Goal: Communication & Community: Participate in discussion

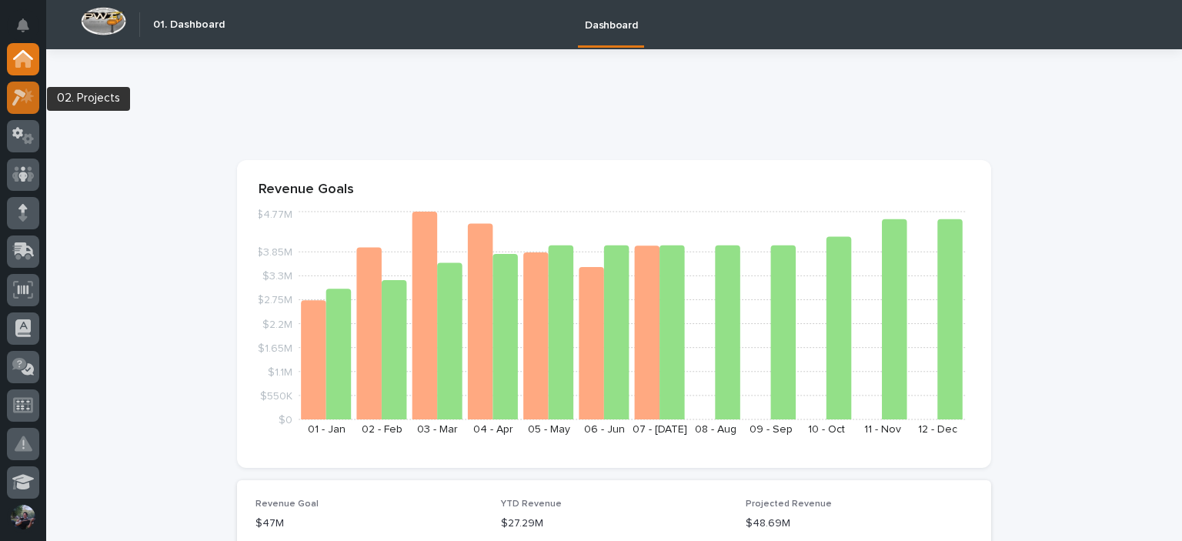
click at [34, 101] on icon at bounding box center [23, 97] width 22 height 18
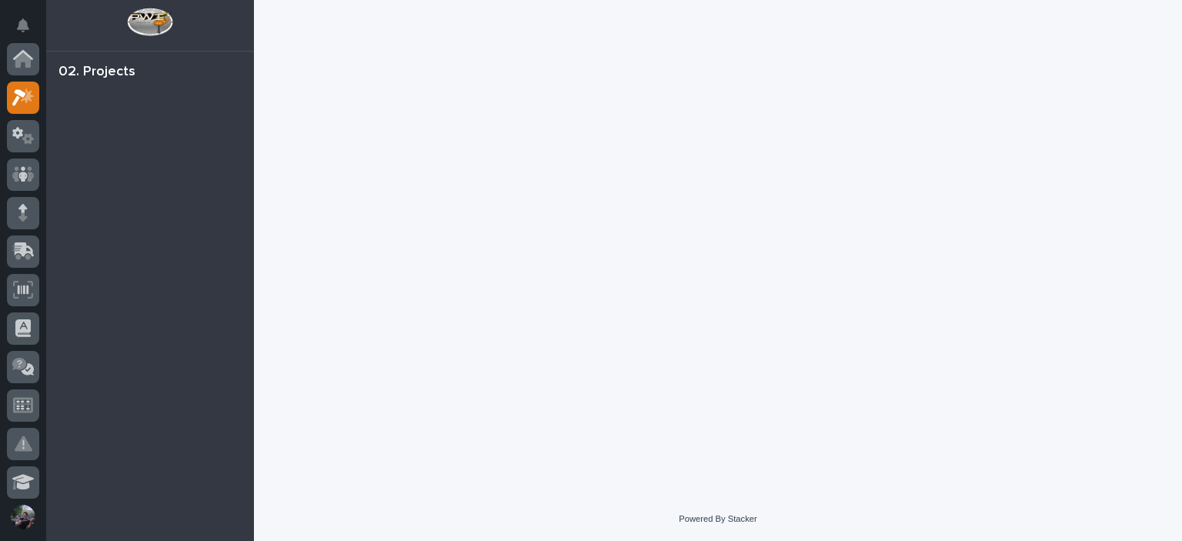
scroll to position [38, 0]
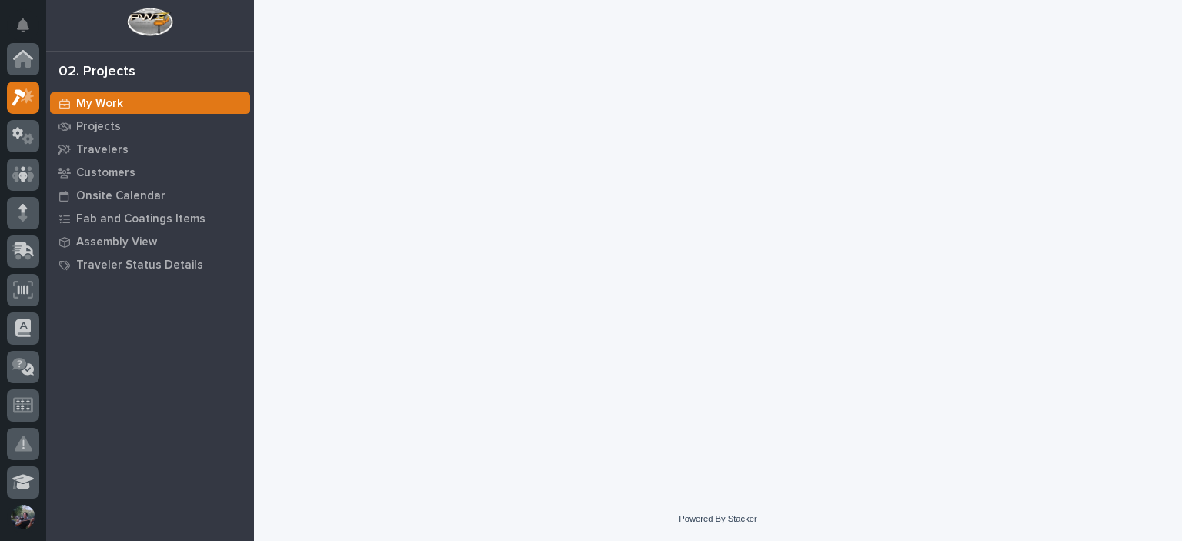
scroll to position [38, 0]
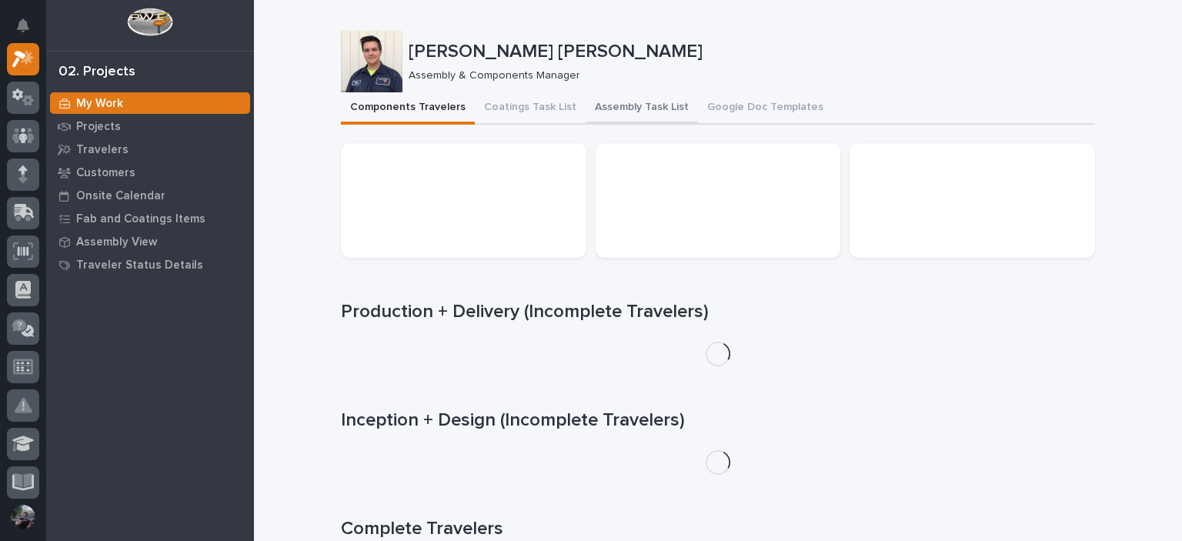
click at [605, 115] on button "Assembly Task List" at bounding box center [642, 108] width 112 height 32
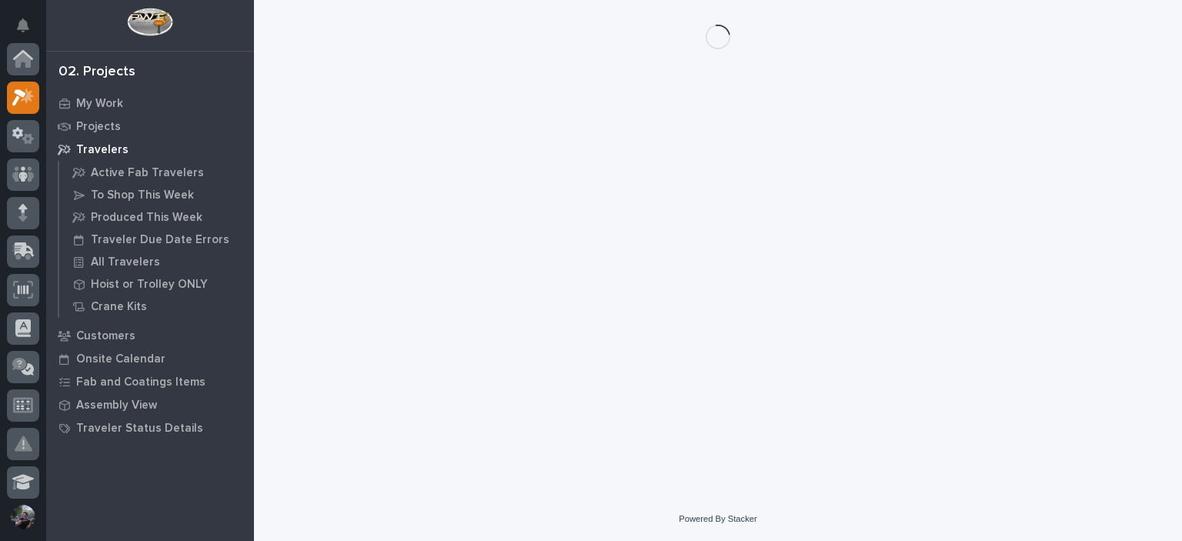
scroll to position [38, 0]
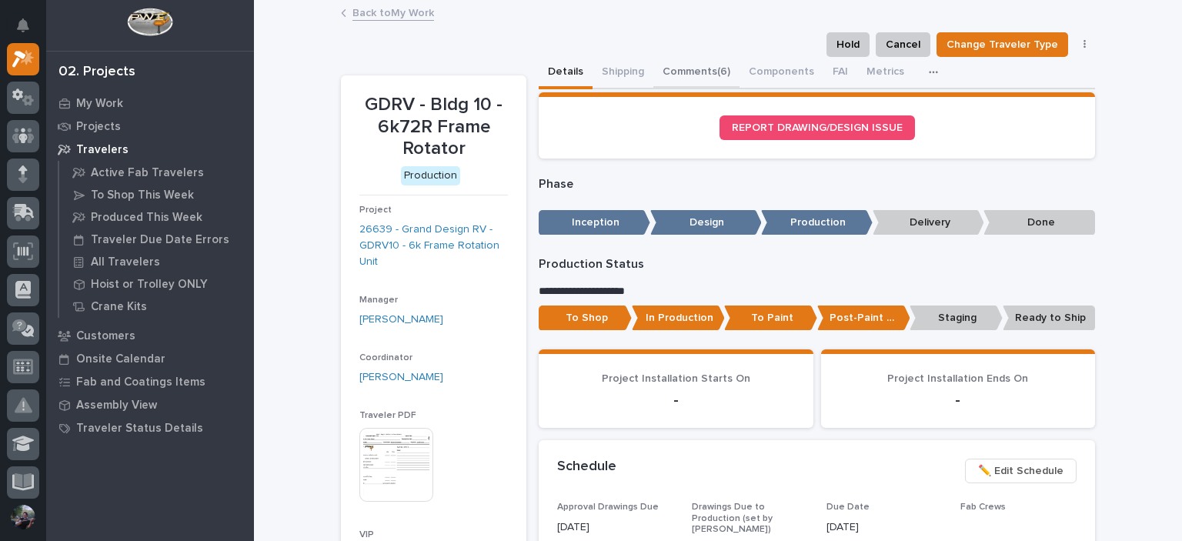
click at [703, 68] on button "Comments (6)" at bounding box center [696, 73] width 86 height 32
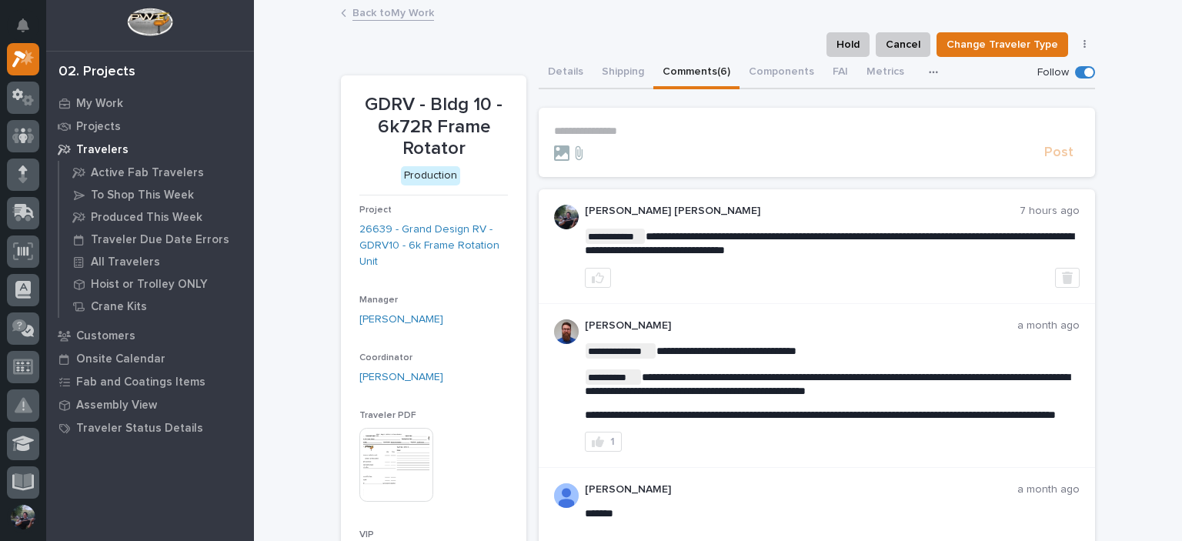
click at [626, 129] on p "**********" at bounding box center [817, 131] width 526 height 13
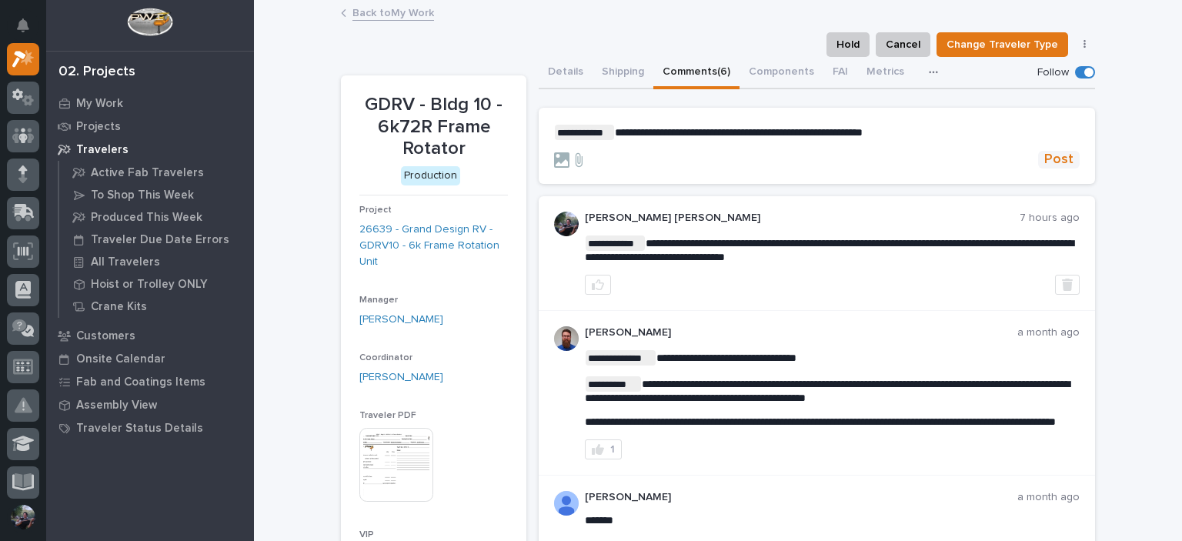
click at [1050, 159] on span "Post" at bounding box center [1058, 160] width 29 height 18
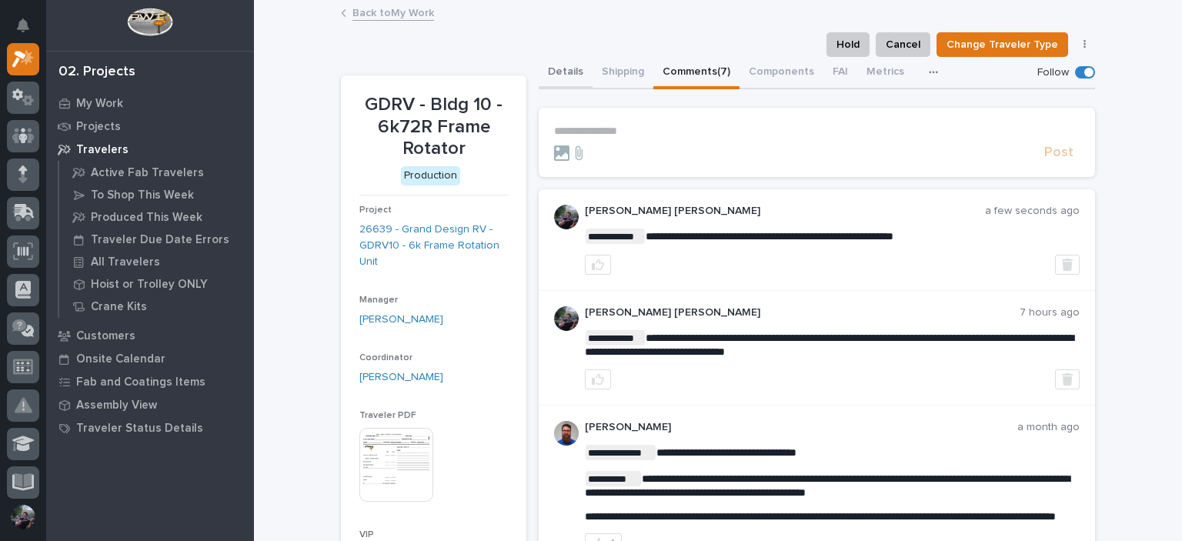
click at [566, 75] on button "Details" at bounding box center [566, 73] width 54 height 32
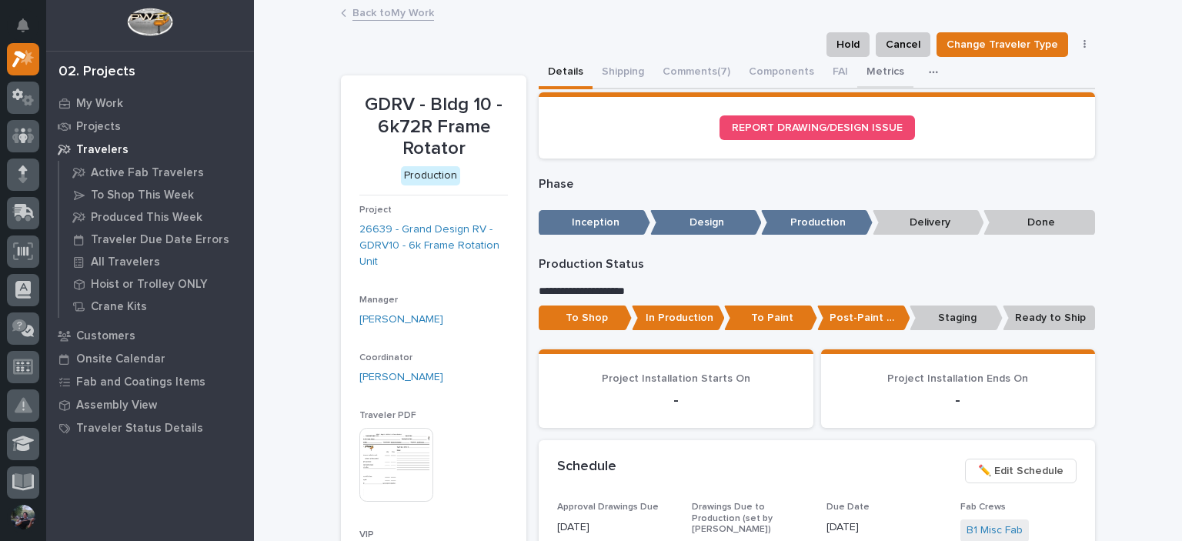
click at [881, 65] on button "Metrics" at bounding box center [885, 73] width 56 height 32
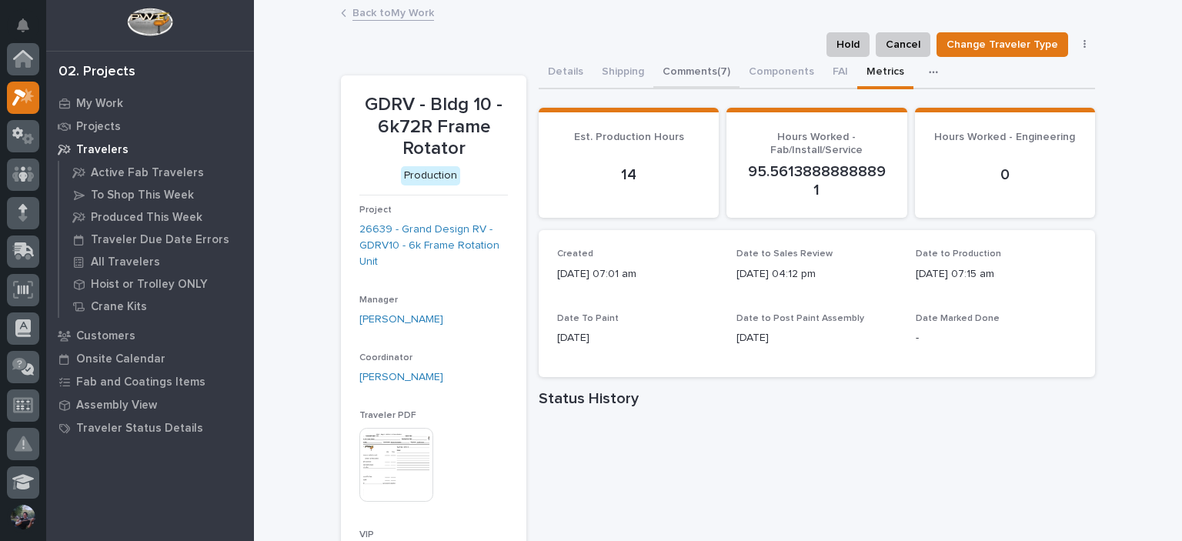
click at [670, 75] on button "Comments (7)" at bounding box center [696, 73] width 86 height 32
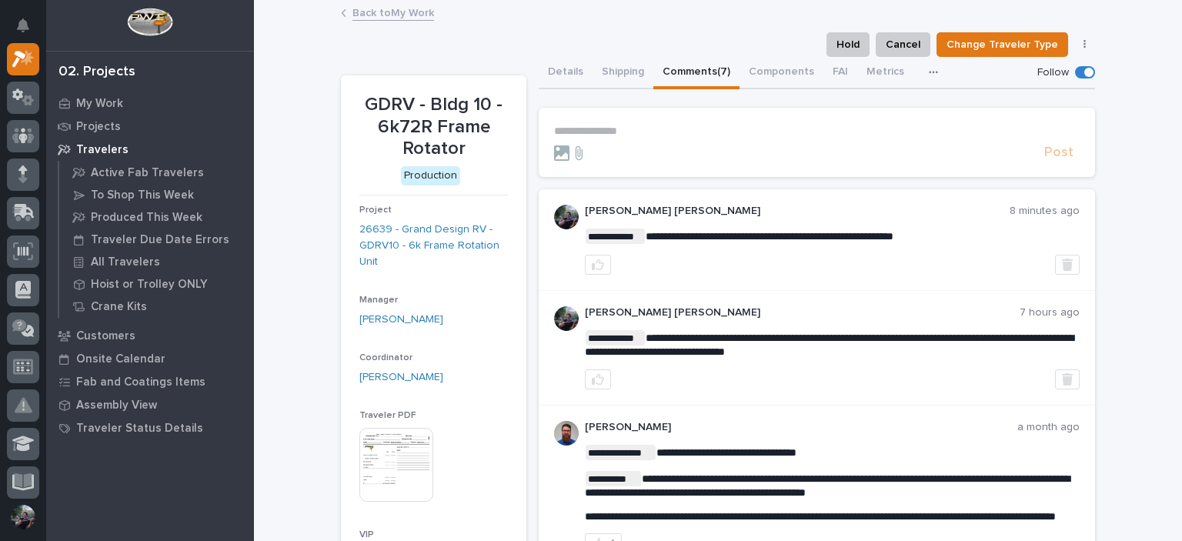
click at [362, 12] on link "Back to My Work" at bounding box center [393, 12] width 82 height 18
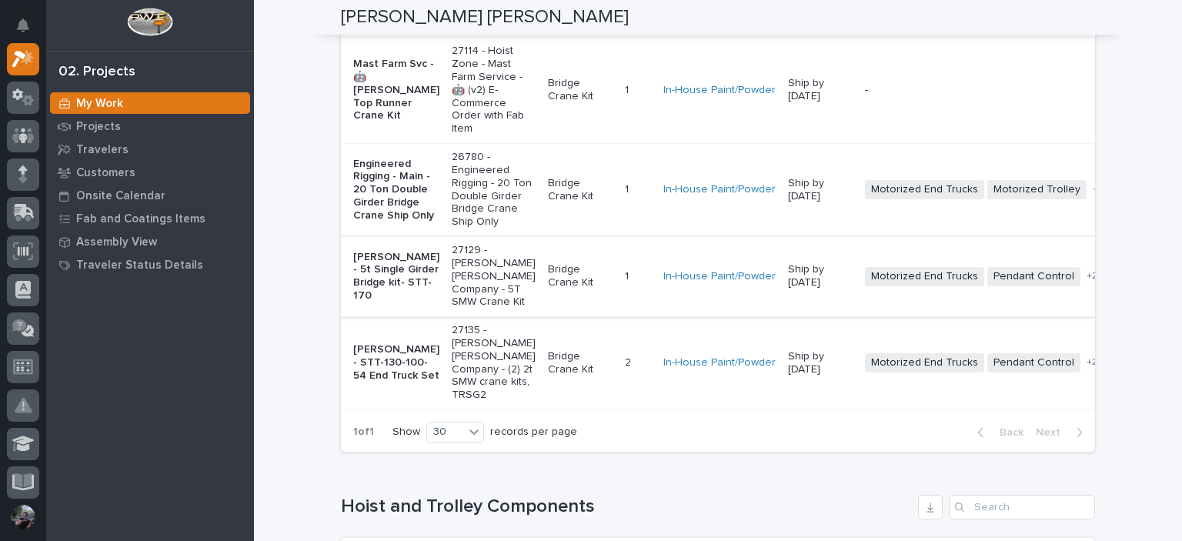
scroll to position [308, 0]
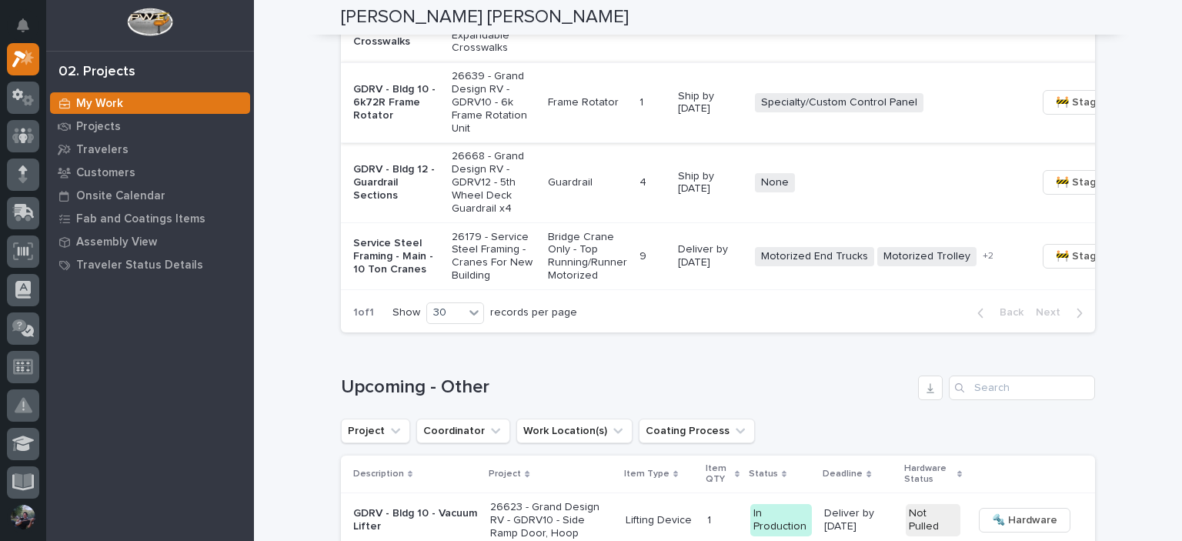
scroll to position [1898, 0]
click at [376, 202] on p "GDRV - Bldg 12 - Guardrail Sections" at bounding box center [396, 182] width 86 height 38
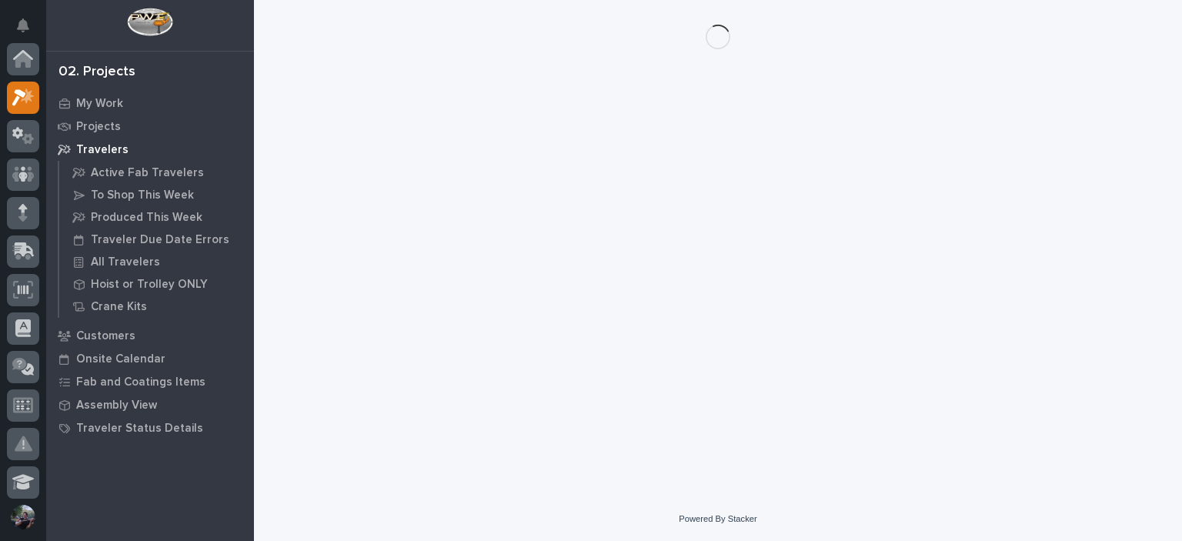
scroll to position [38, 0]
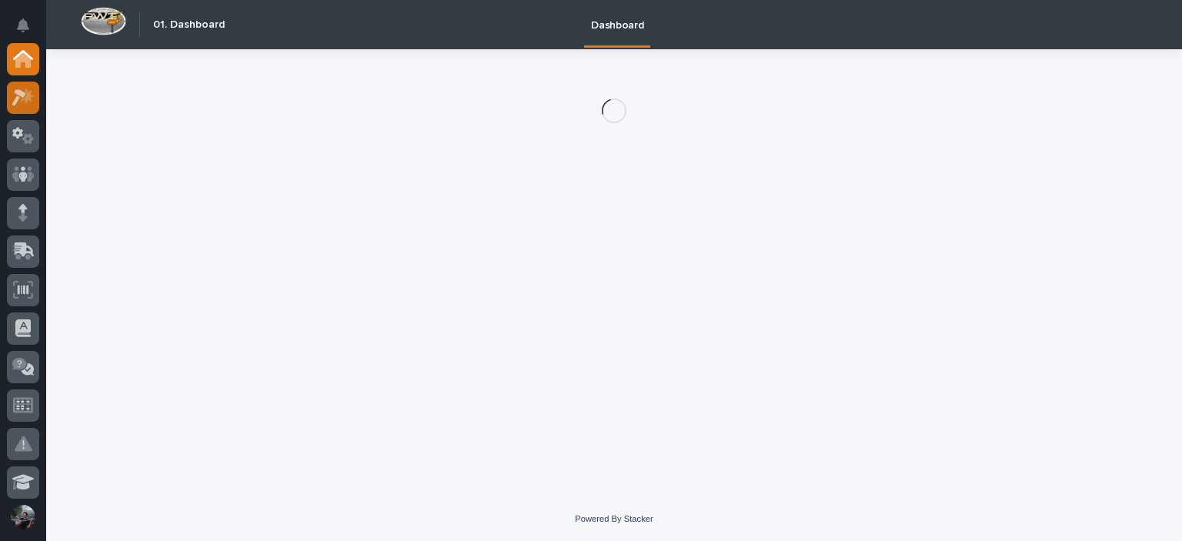
click at [7, 100] on link at bounding box center [23, 98] width 32 height 32
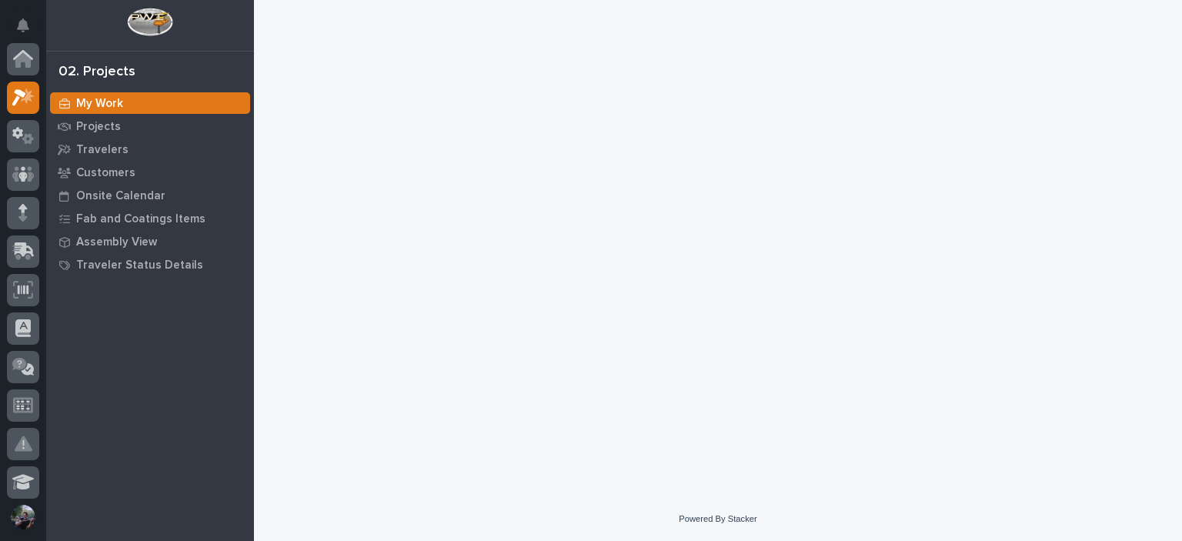
scroll to position [38, 0]
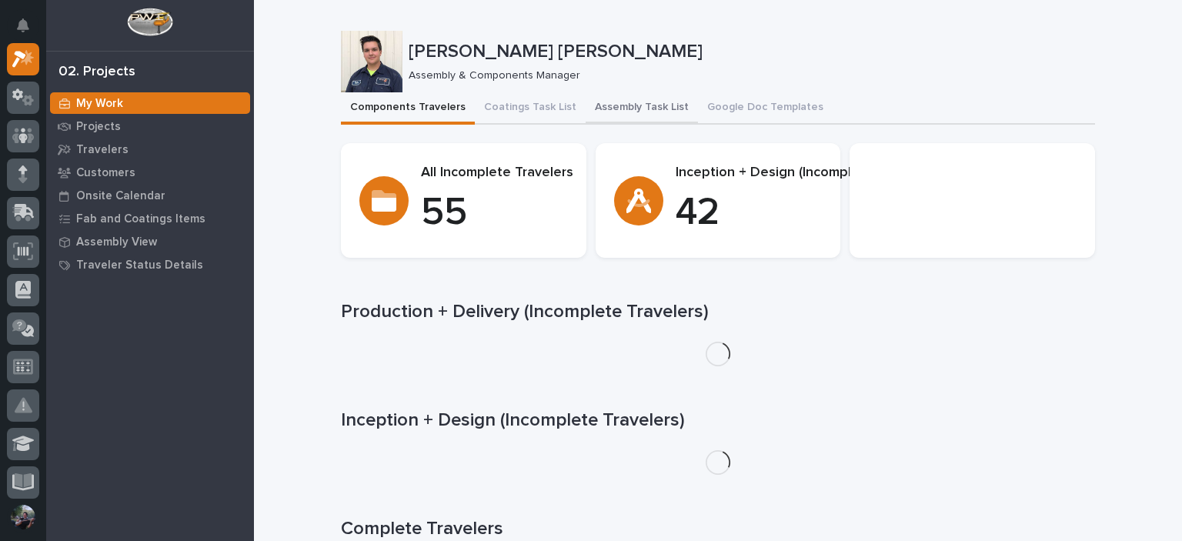
click at [644, 110] on button "Assembly Task List" at bounding box center [642, 108] width 112 height 32
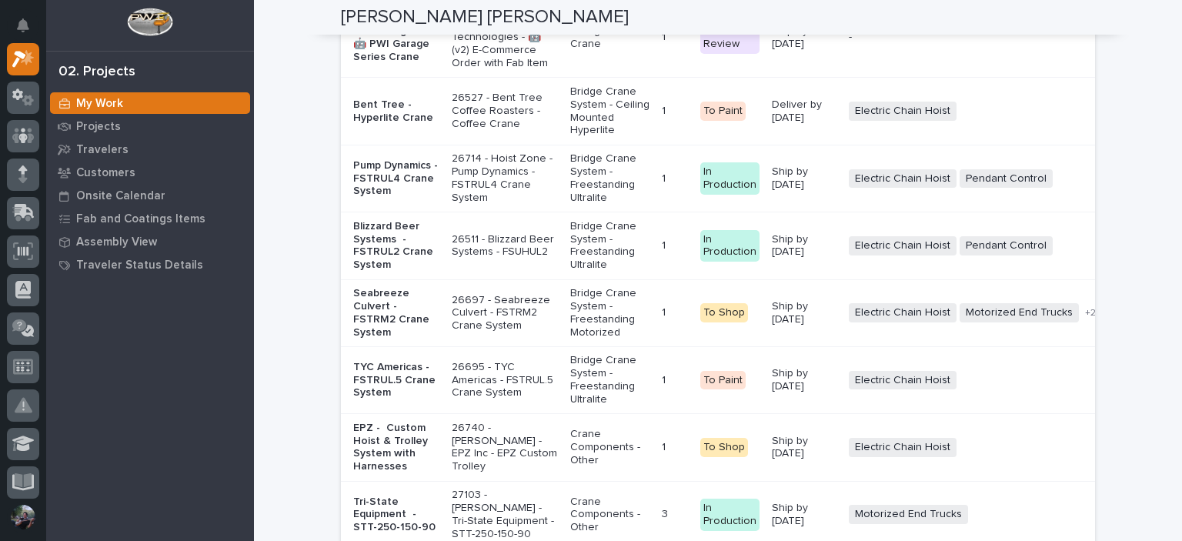
scroll to position [3078, 0]
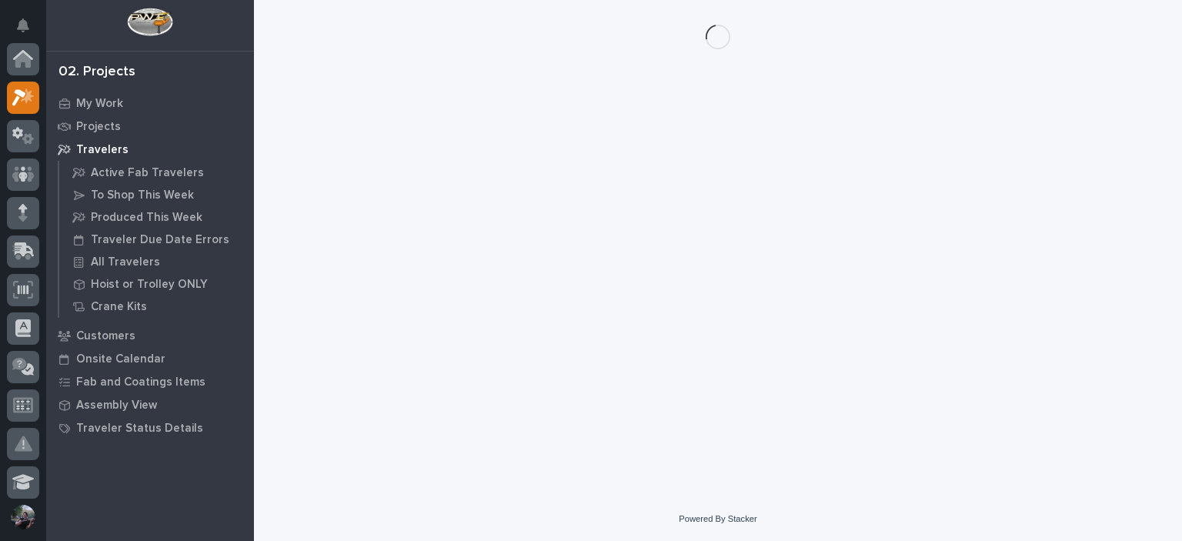
scroll to position [38, 0]
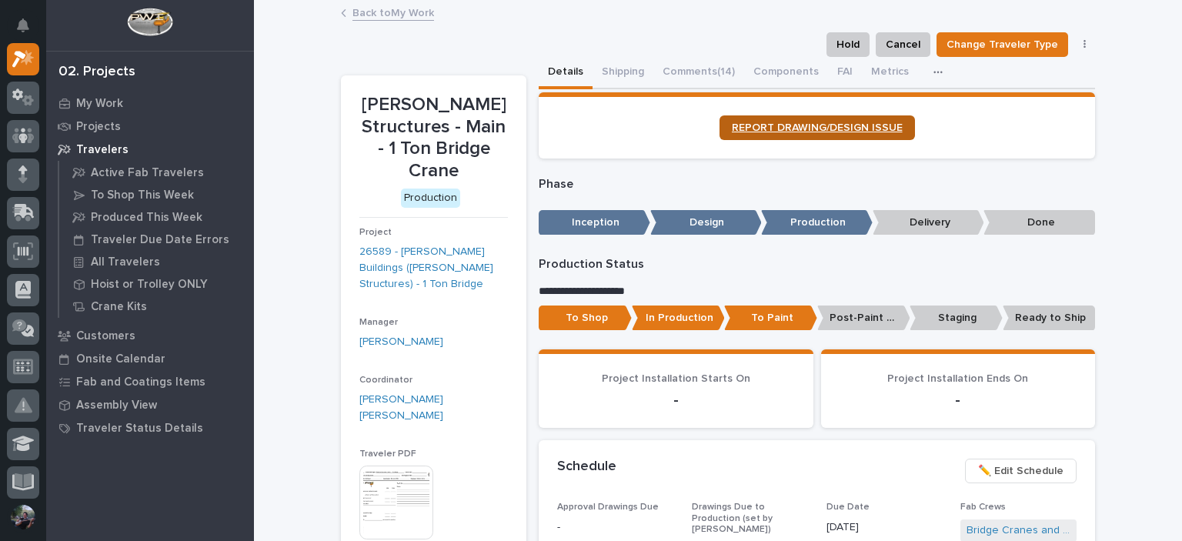
click at [796, 127] on span "REPORT DRAWING/DESIGN ISSUE" at bounding box center [817, 127] width 171 height 11
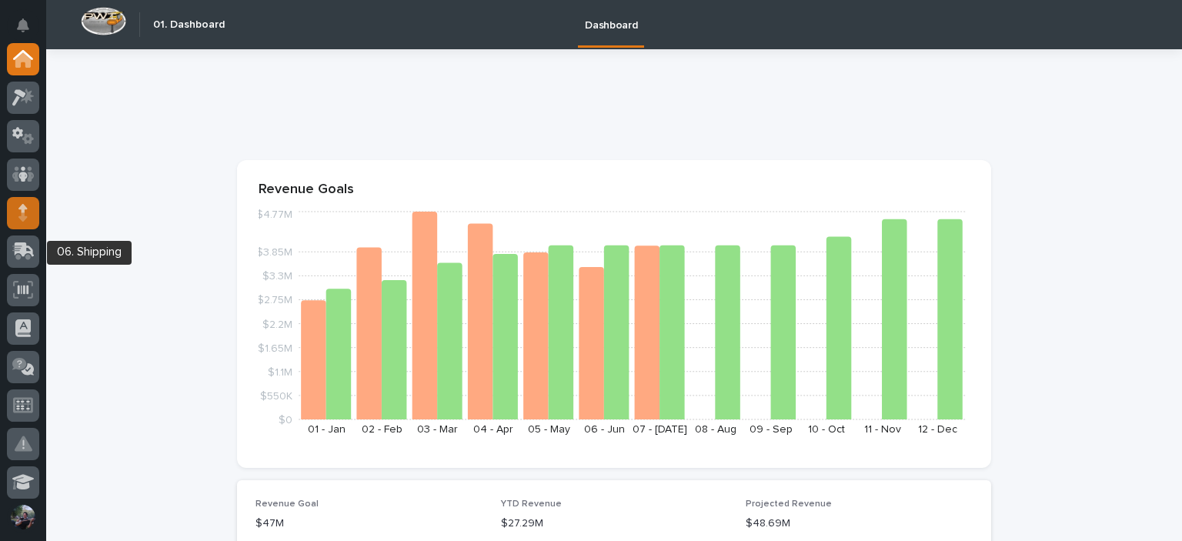
click at [25, 219] on icon at bounding box center [22, 216] width 8 height 8
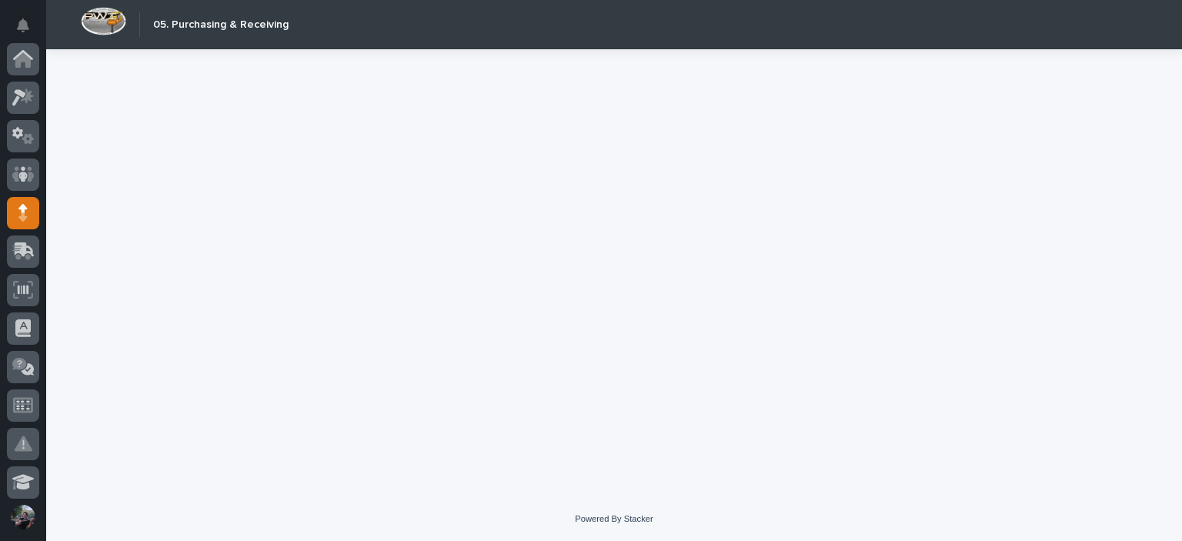
scroll to position [154, 0]
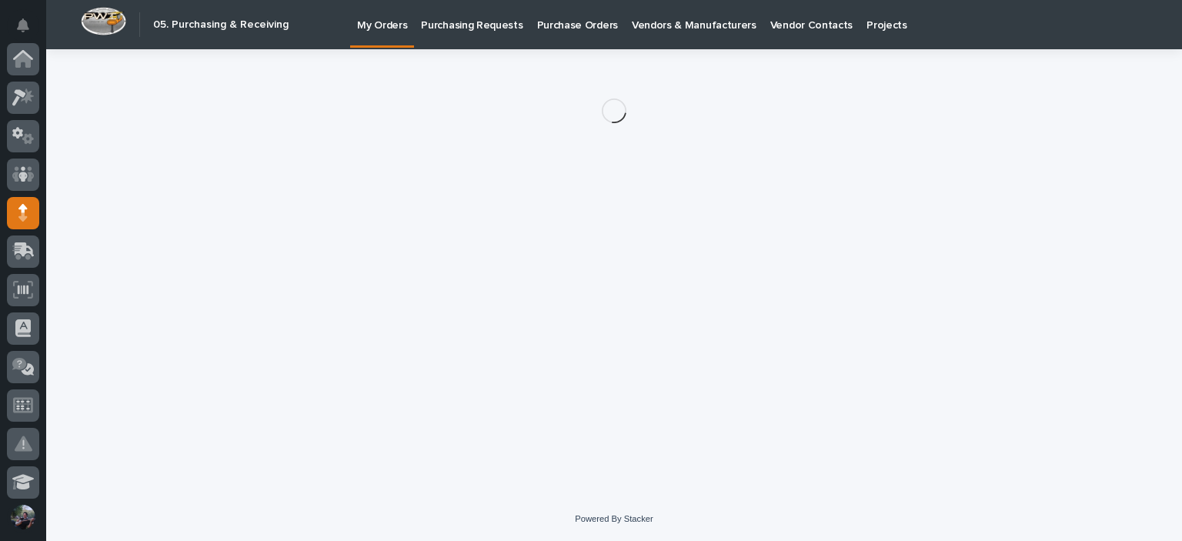
scroll to position [154, 0]
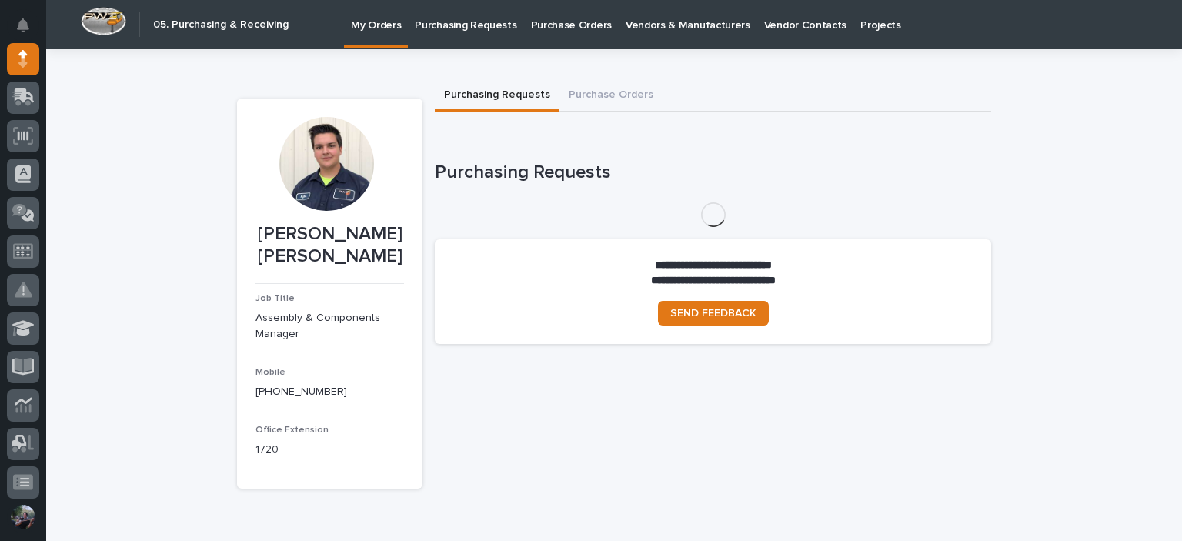
click at [544, 22] on p "Purchase Orders" at bounding box center [571, 16] width 81 height 32
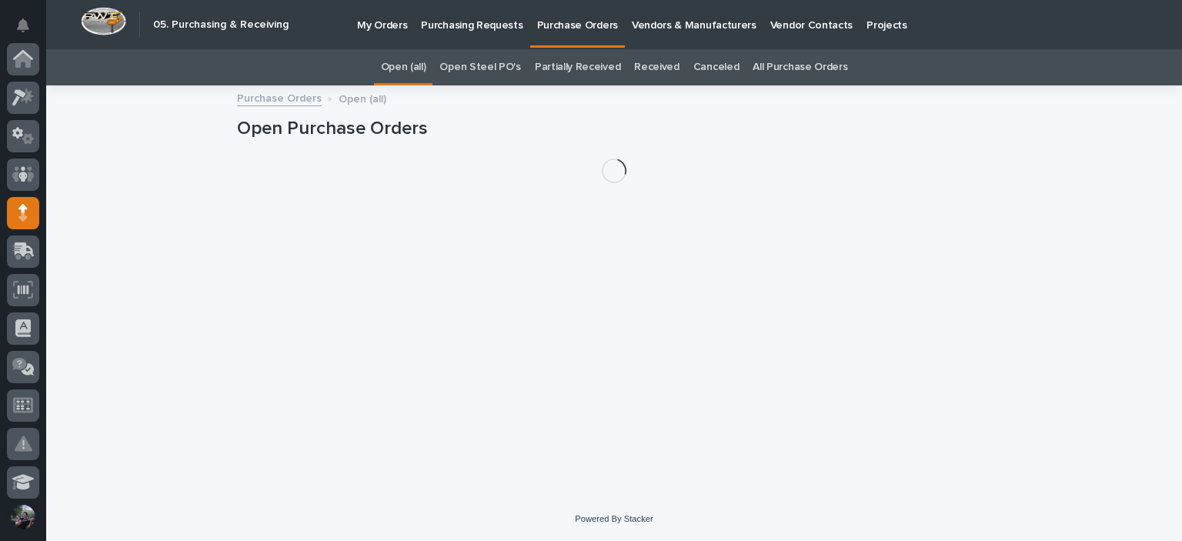
scroll to position [154, 0]
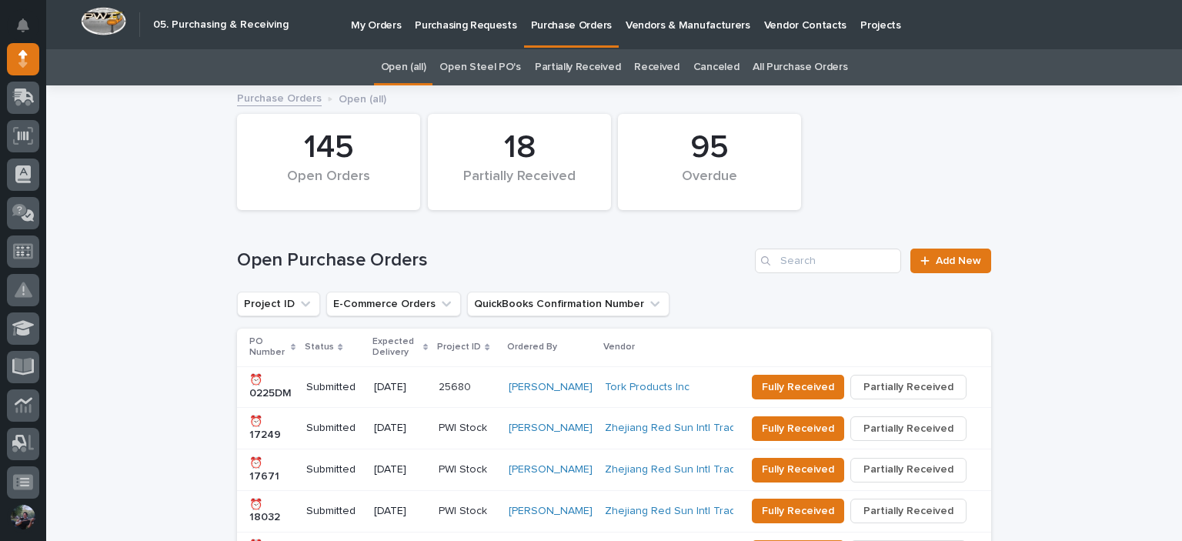
click at [776, 62] on link "All Purchase Orders" at bounding box center [800, 67] width 95 height 36
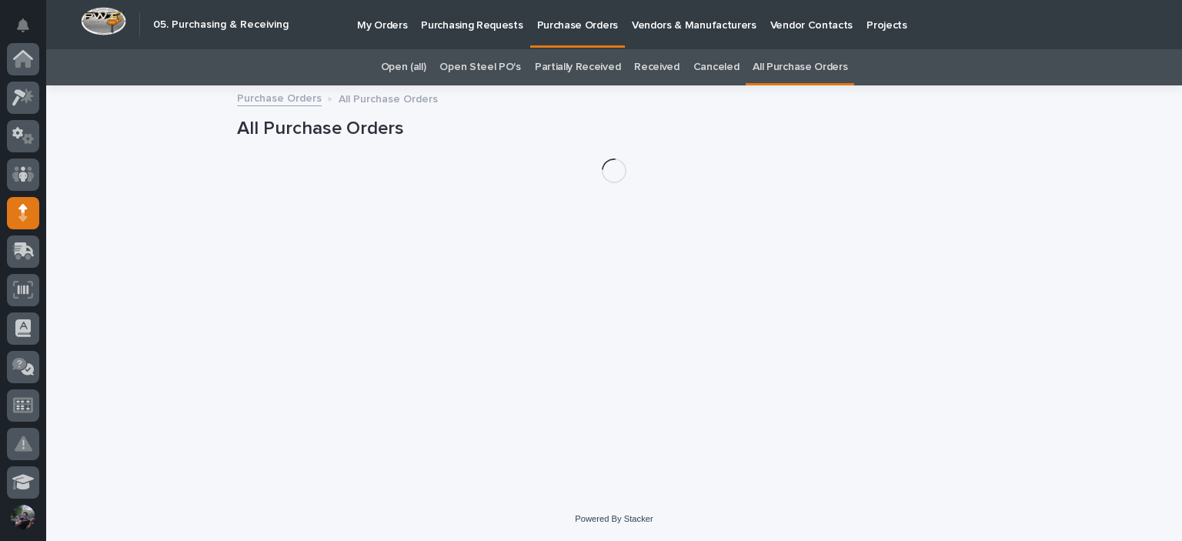
scroll to position [154, 0]
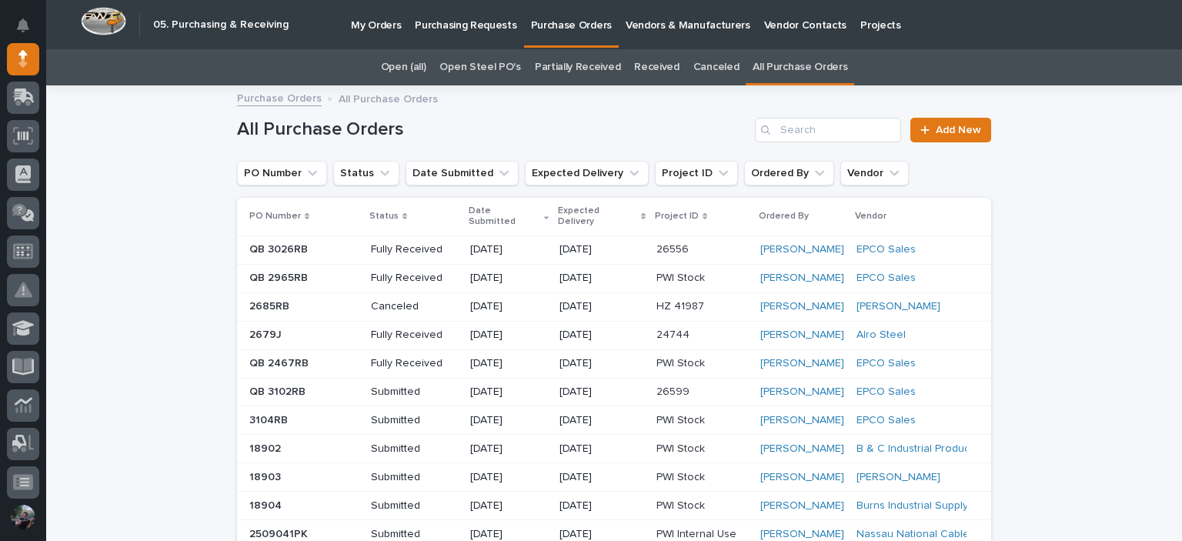
click at [838, 112] on div "All Purchase Orders Add New" at bounding box center [614, 124] width 754 height 74
click at [836, 125] on input "Search" at bounding box center [828, 130] width 146 height 25
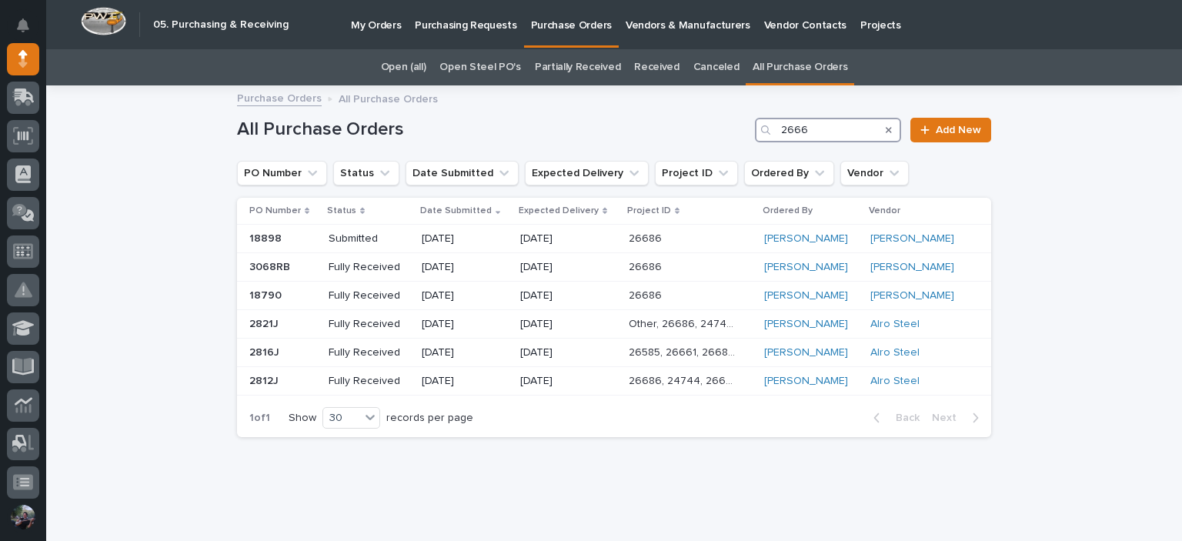
type input "26668"
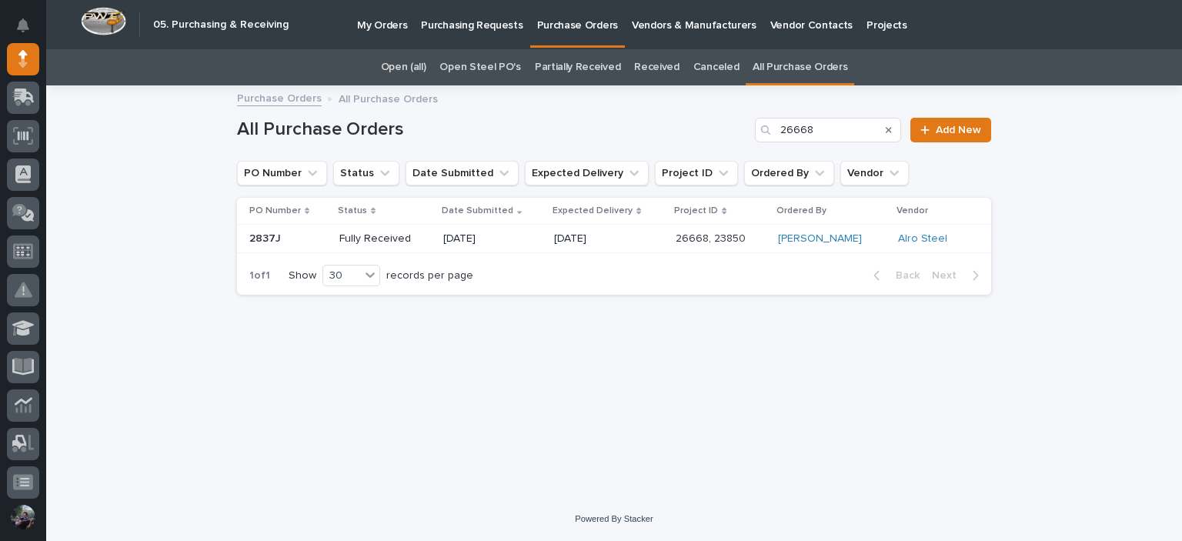
click at [419, 234] on p "Fully Received" at bounding box center [385, 238] width 92 height 13
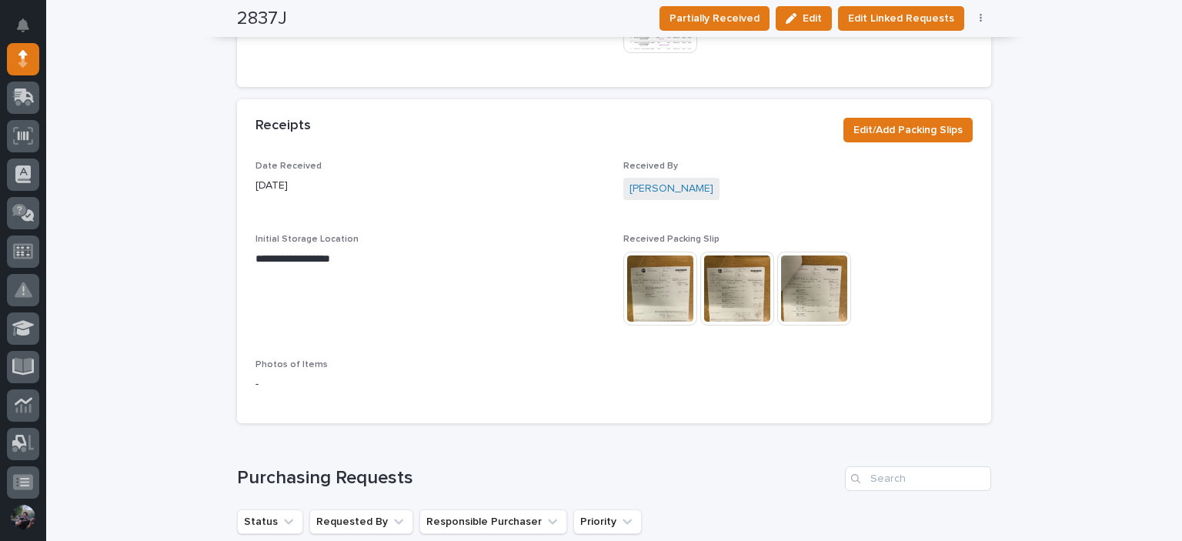
scroll to position [1239, 0]
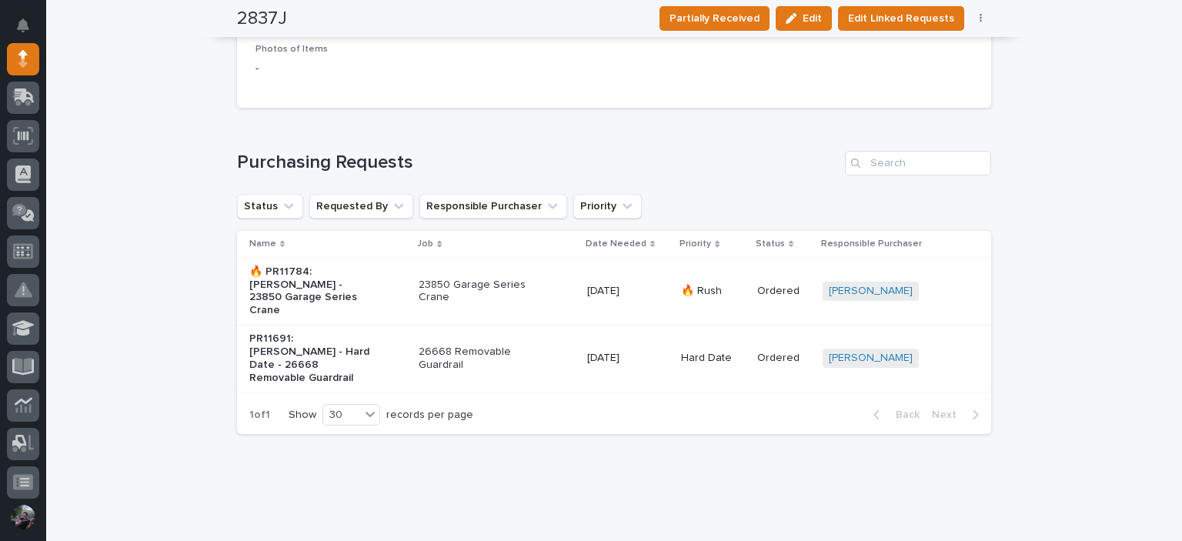
click at [469, 353] on div "26668 Removable Guardrail" at bounding box center [497, 358] width 156 height 38
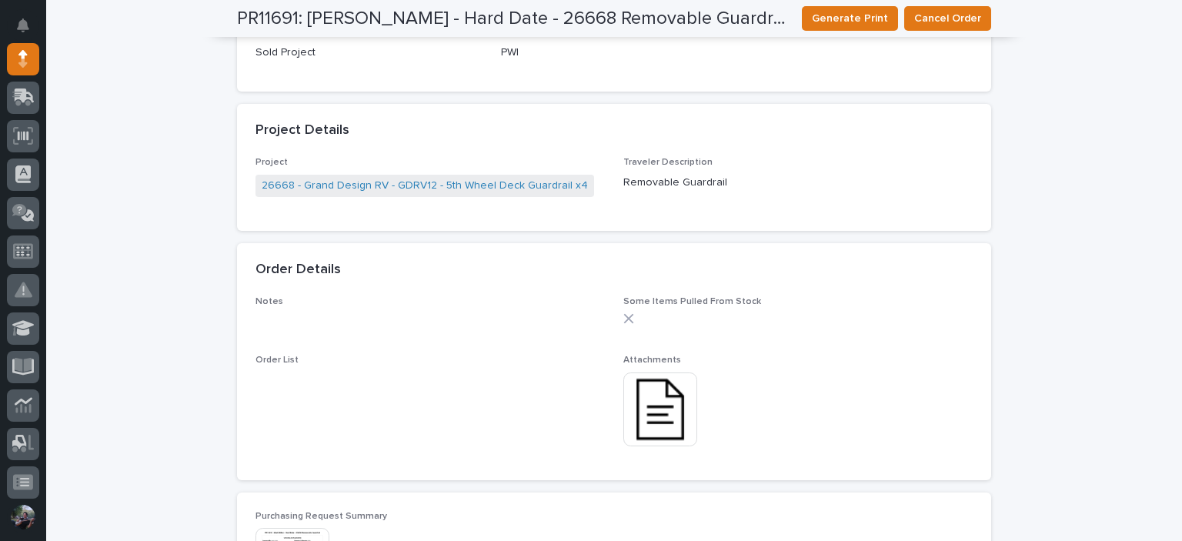
scroll to position [820, 0]
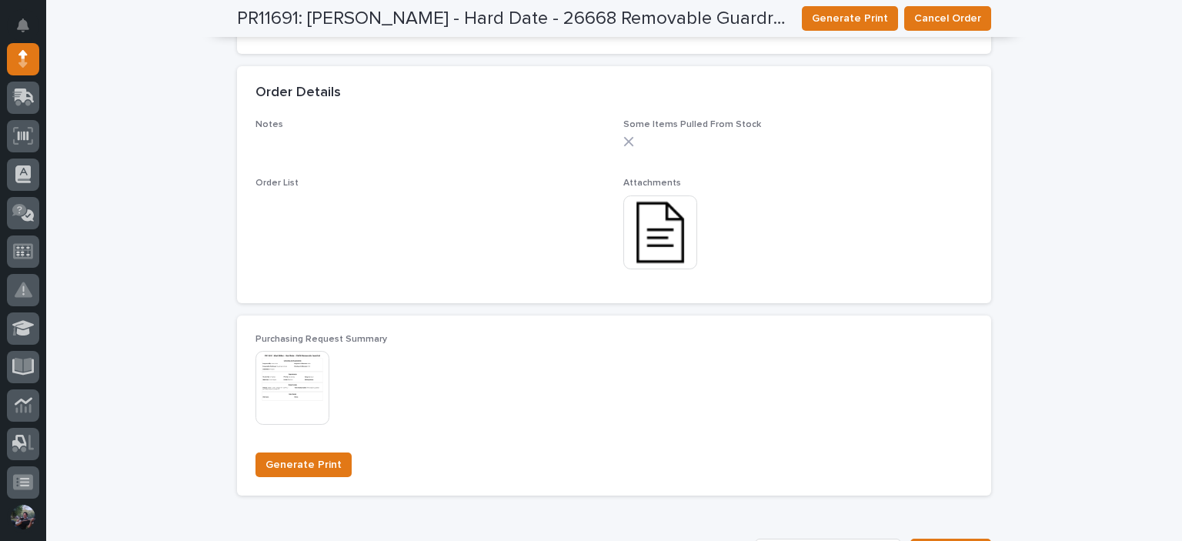
click at [652, 227] on img at bounding box center [660, 232] width 74 height 74
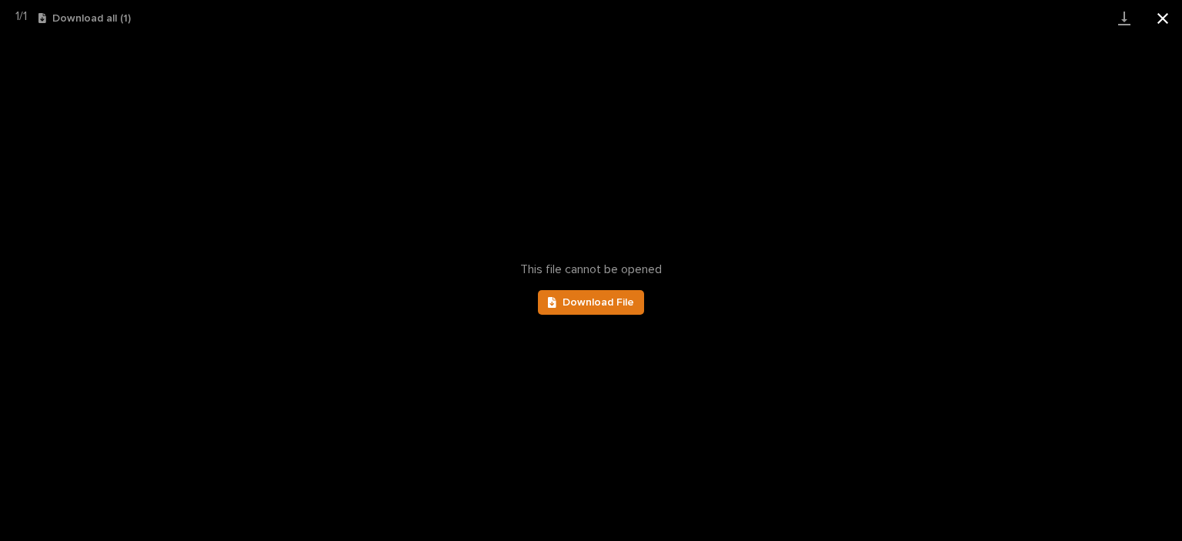
click at [1171, 19] on button "Close gallery" at bounding box center [1163, 18] width 38 height 36
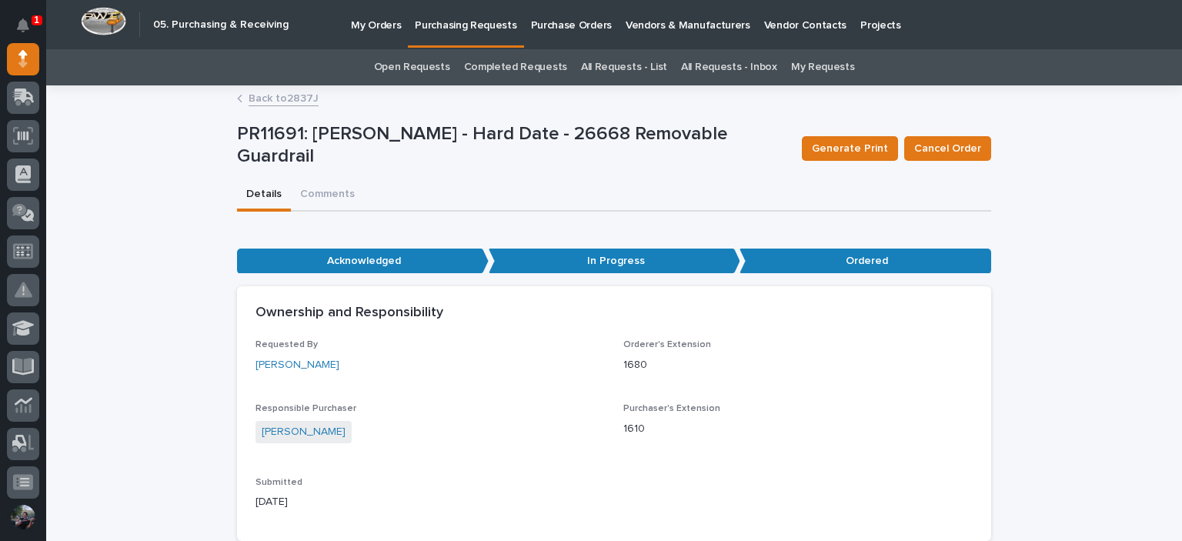
scroll to position [0, 0]
click at [35, 44] on link at bounding box center [23, 59] width 32 height 32
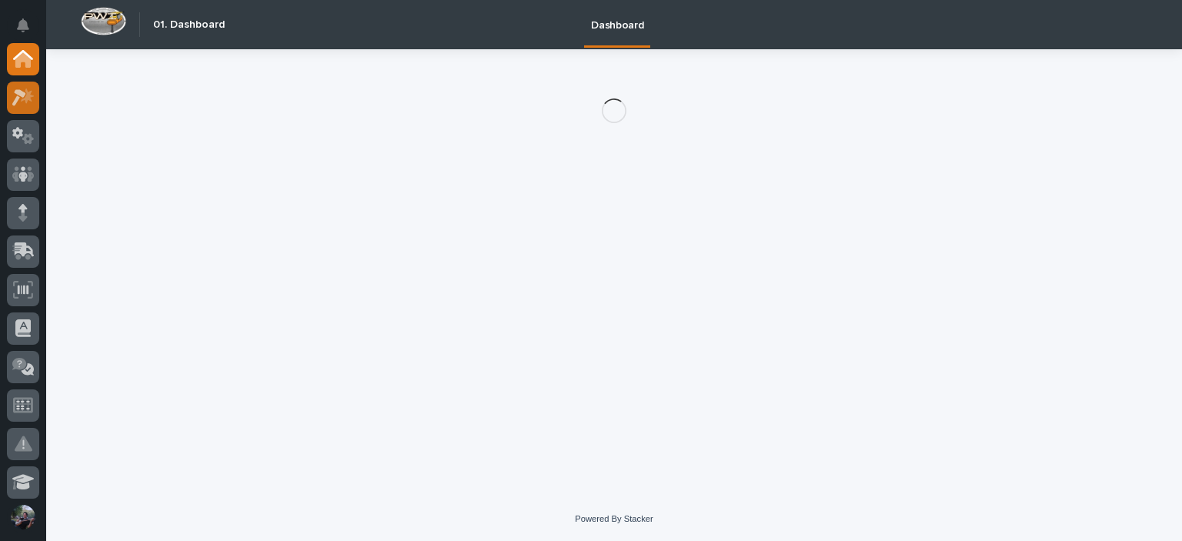
click at [22, 105] on div at bounding box center [23, 98] width 32 height 32
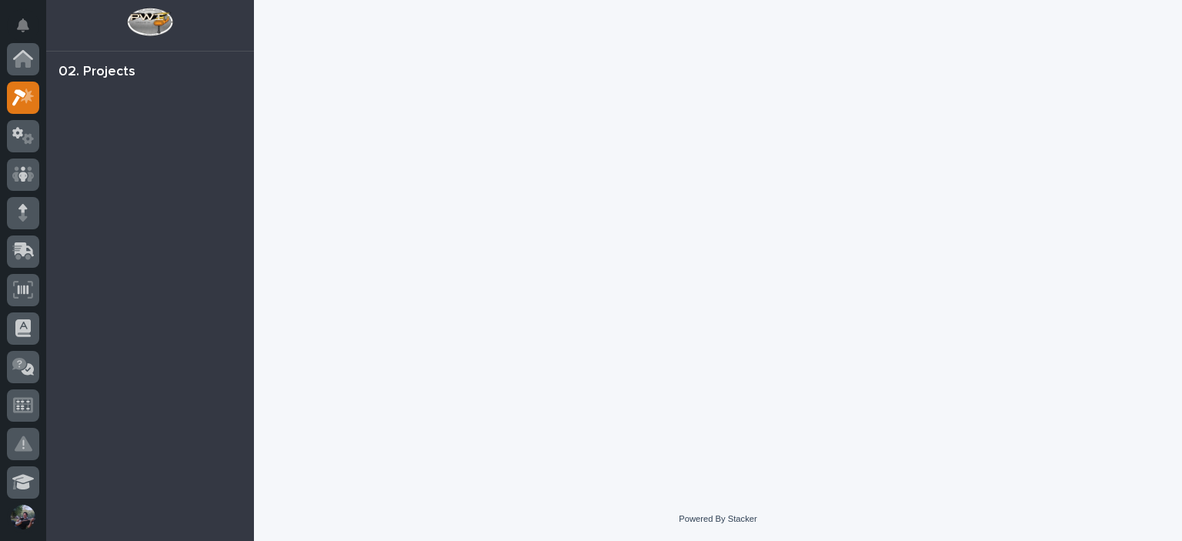
scroll to position [38, 0]
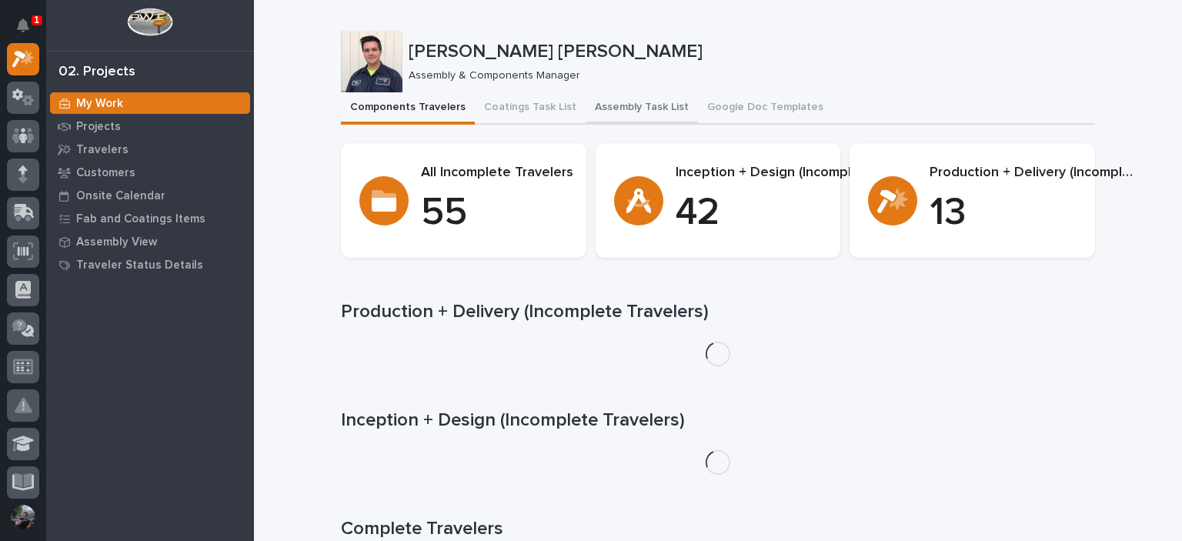
click at [616, 99] on button "Assembly Task List" at bounding box center [642, 108] width 112 height 32
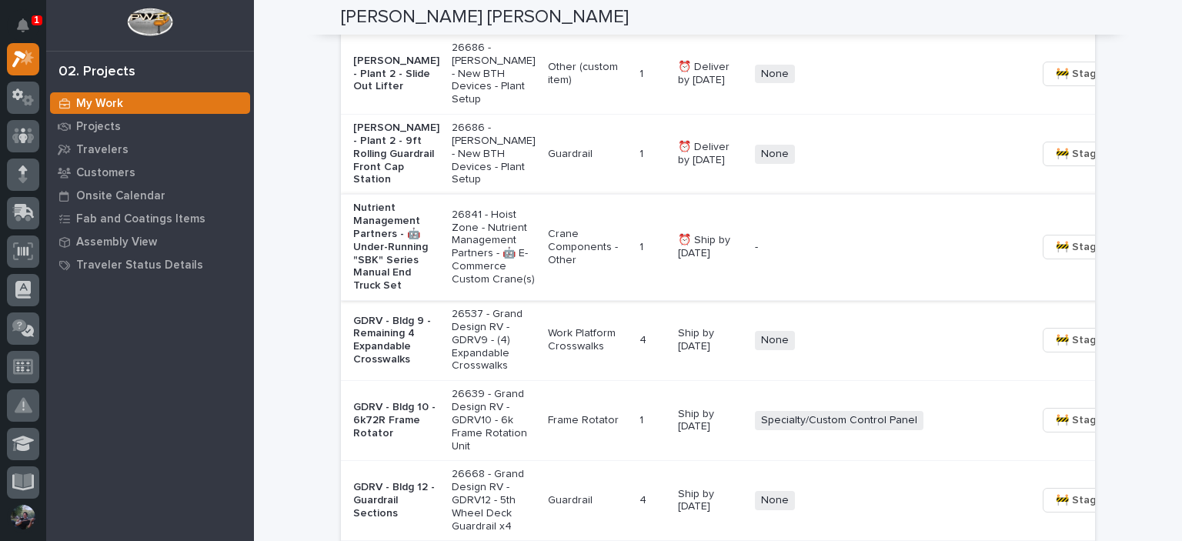
scroll to position [1693, 0]
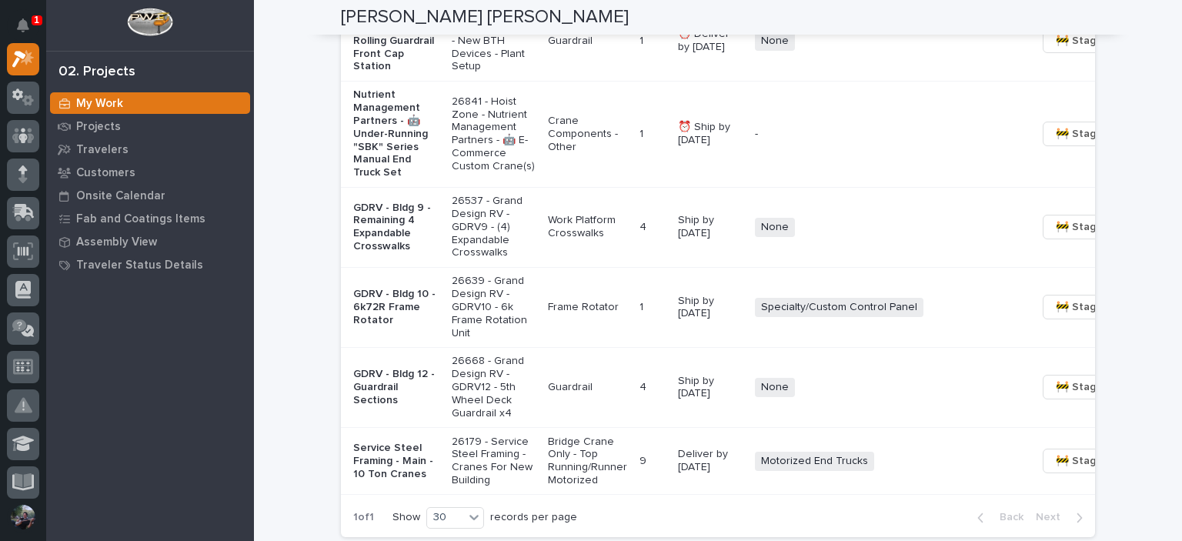
click at [368, 179] on p "Nutrient Management Partners - 🤖 Under-Running "SBK" Series Manual End Truck Set" at bounding box center [396, 133] width 86 height 91
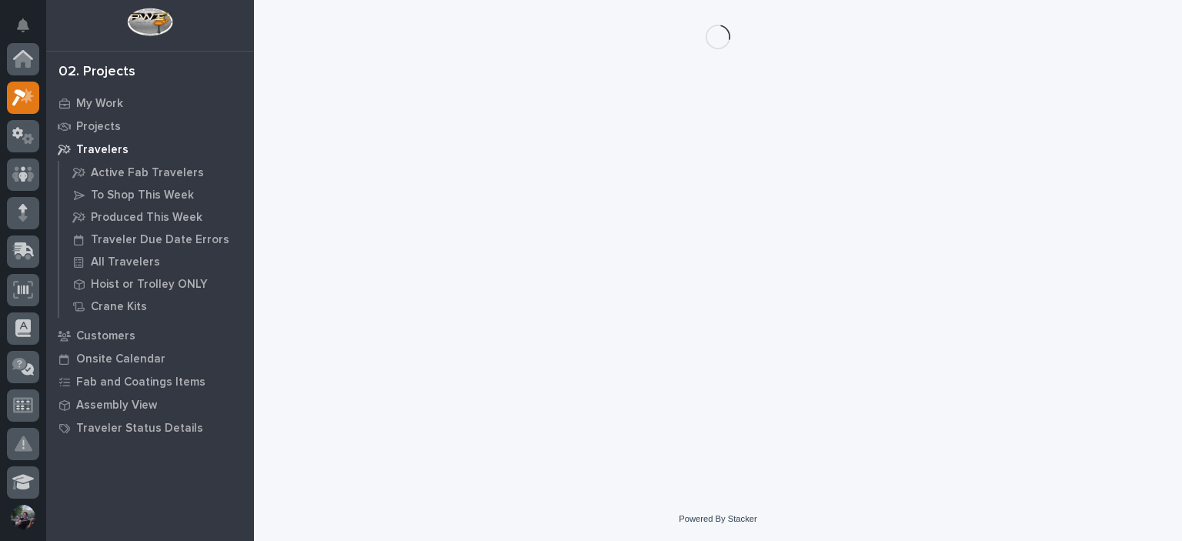
scroll to position [38, 0]
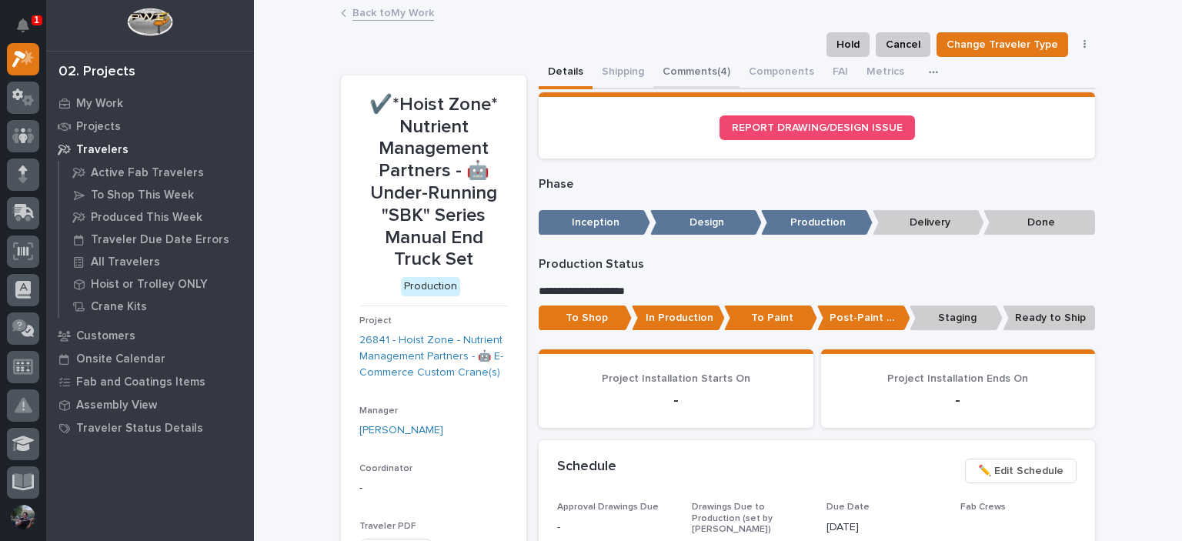
click at [681, 75] on button "Comments (4)" at bounding box center [696, 73] width 86 height 32
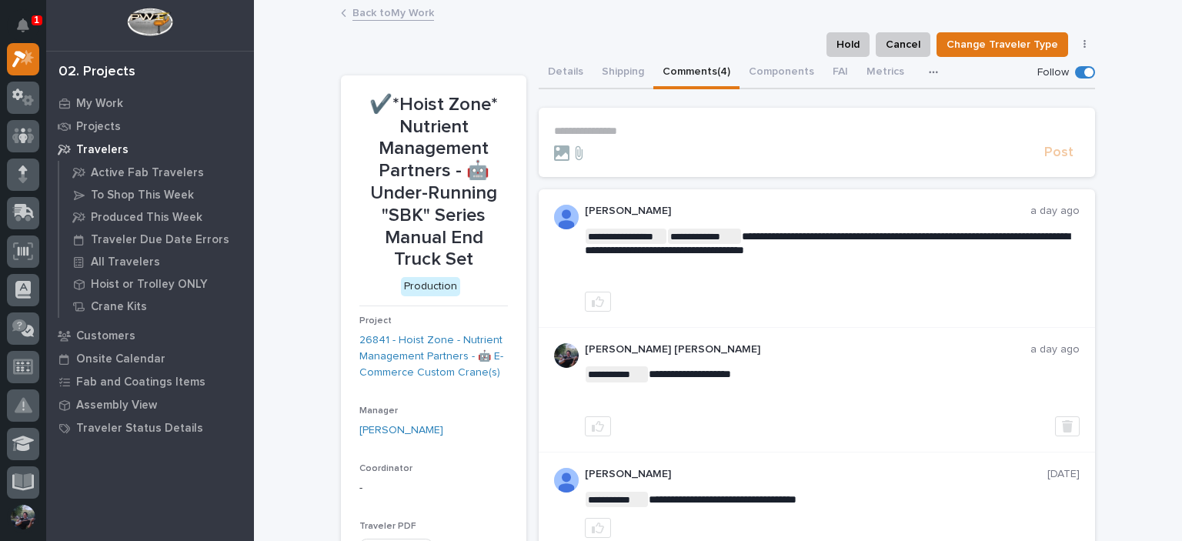
click at [662, 122] on section "**********" at bounding box center [817, 142] width 556 height 69
click at [662, 130] on p "**********" at bounding box center [817, 131] width 526 height 13
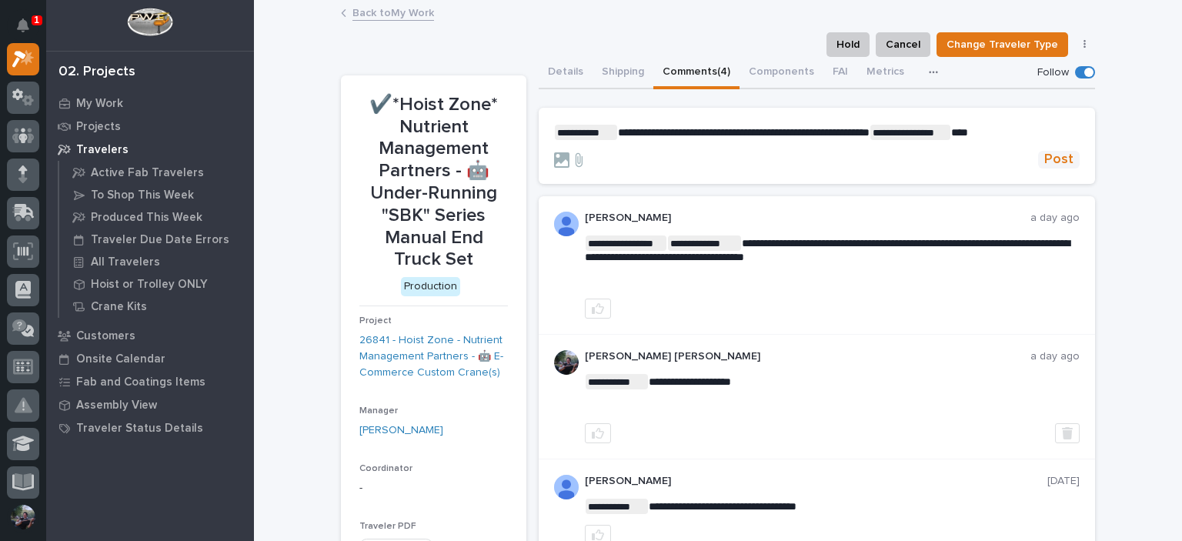
click at [1044, 153] on span "Post" at bounding box center [1058, 160] width 29 height 18
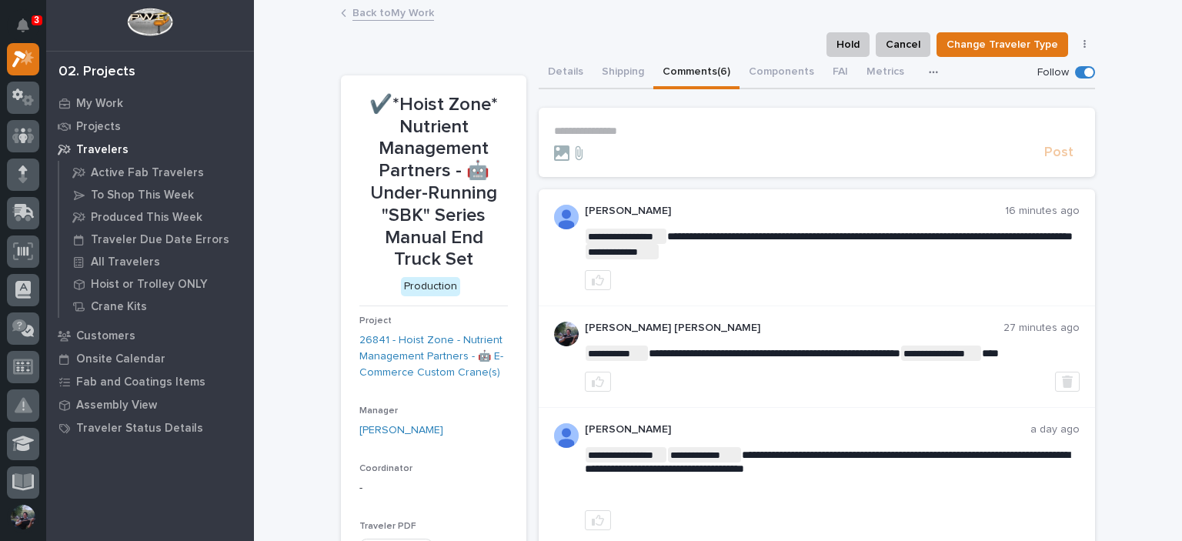
click at [389, 6] on link "Back to My Work" at bounding box center [393, 12] width 82 height 18
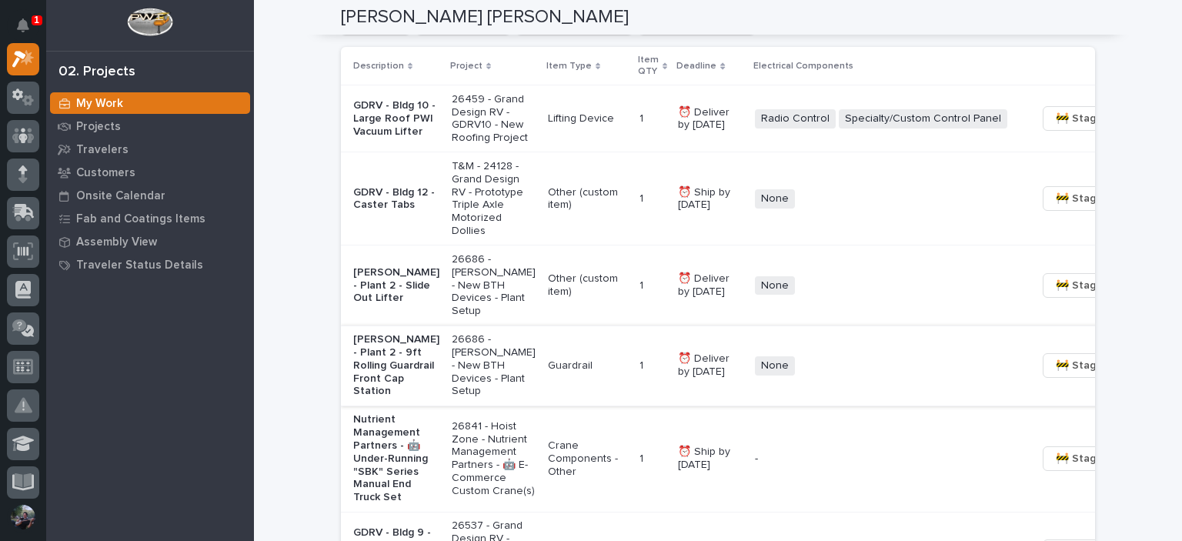
scroll to position [1334, 0]
click at [10, 24] on button "Notifications" at bounding box center [23, 25] width 32 height 32
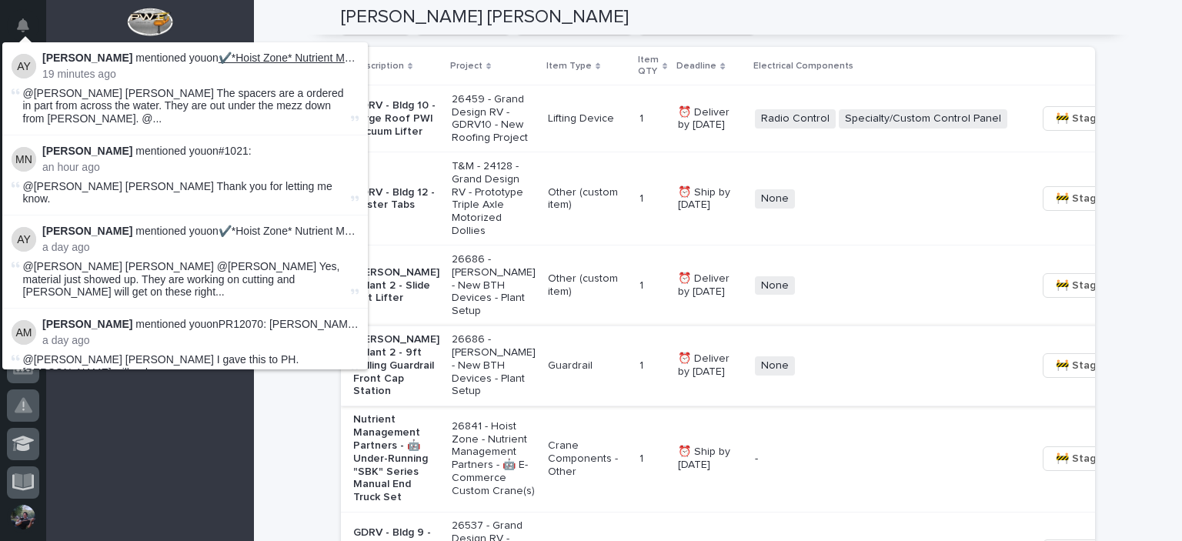
click at [292, 56] on link "✔️*Hoist Zone* Nutrient Management Partners - 🤖 Under-Running "SBK" Series Manu…" at bounding box center [467, 58] width 497 height 12
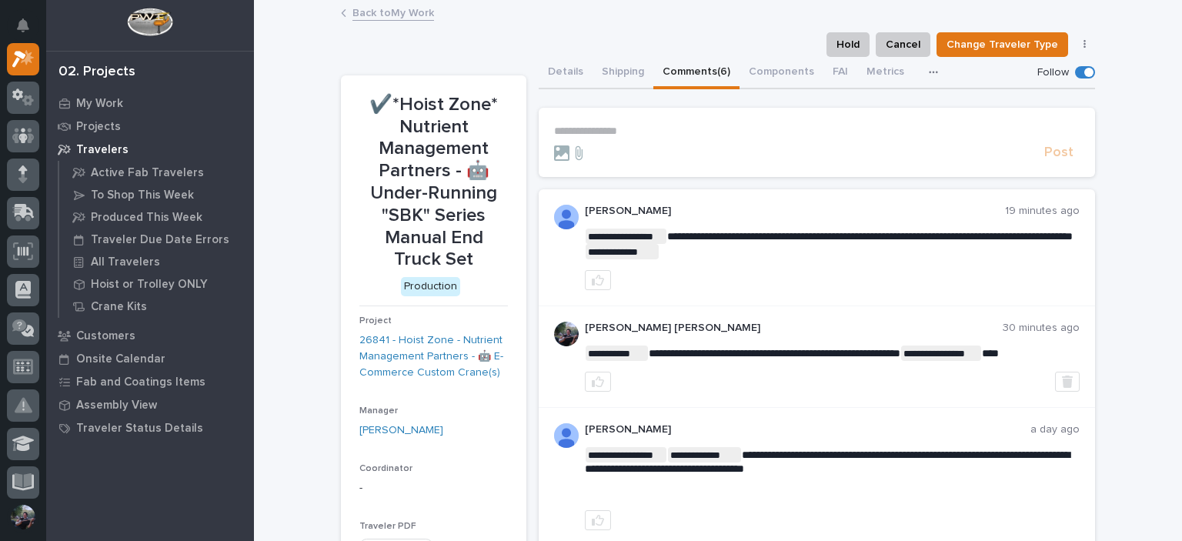
click at [371, 16] on link "Back to My Work" at bounding box center [393, 12] width 82 height 18
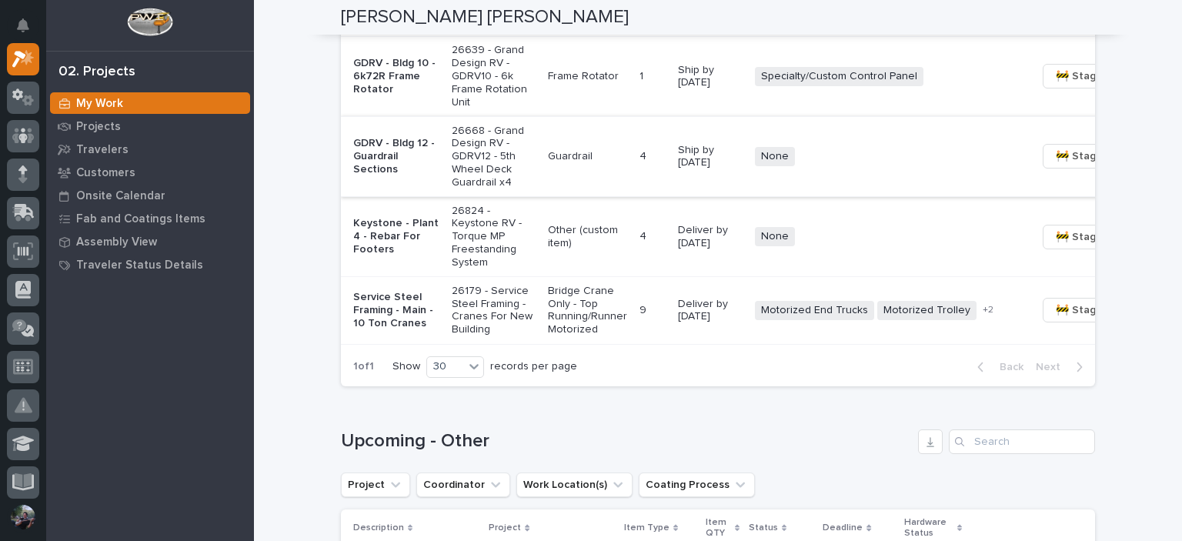
scroll to position [1795, 0]
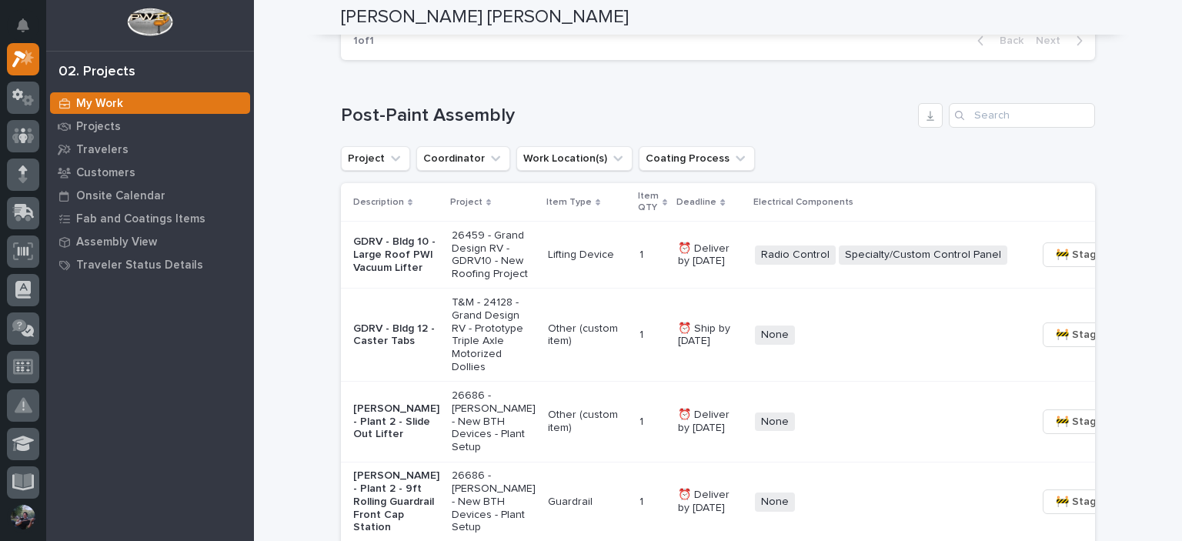
scroll to position [1077, 0]
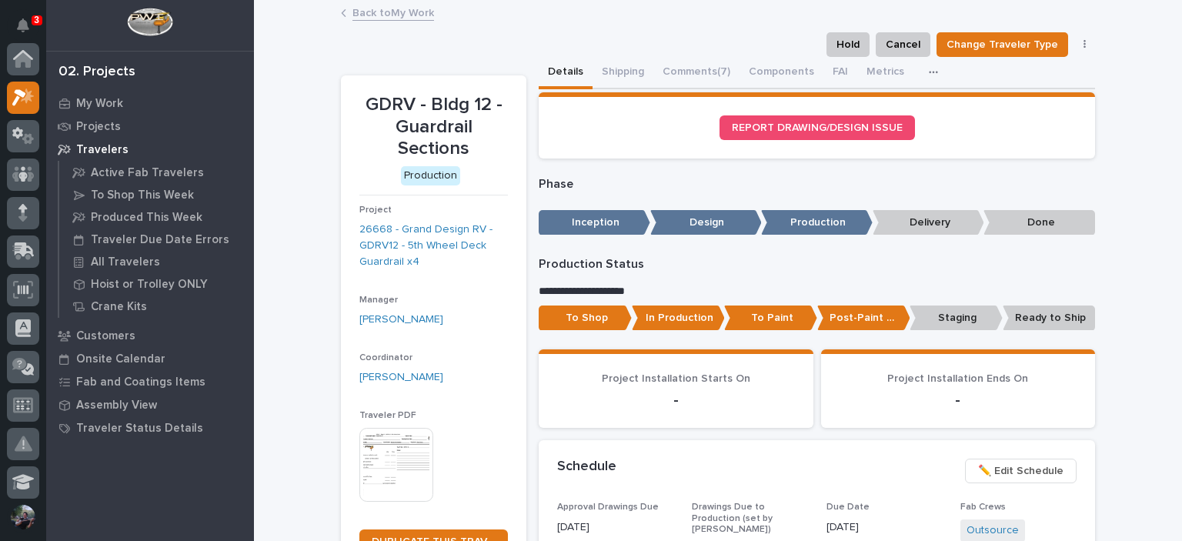
scroll to position [38, 0]
click at [17, 21] on icon "Notifications" at bounding box center [23, 25] width 12 height 14
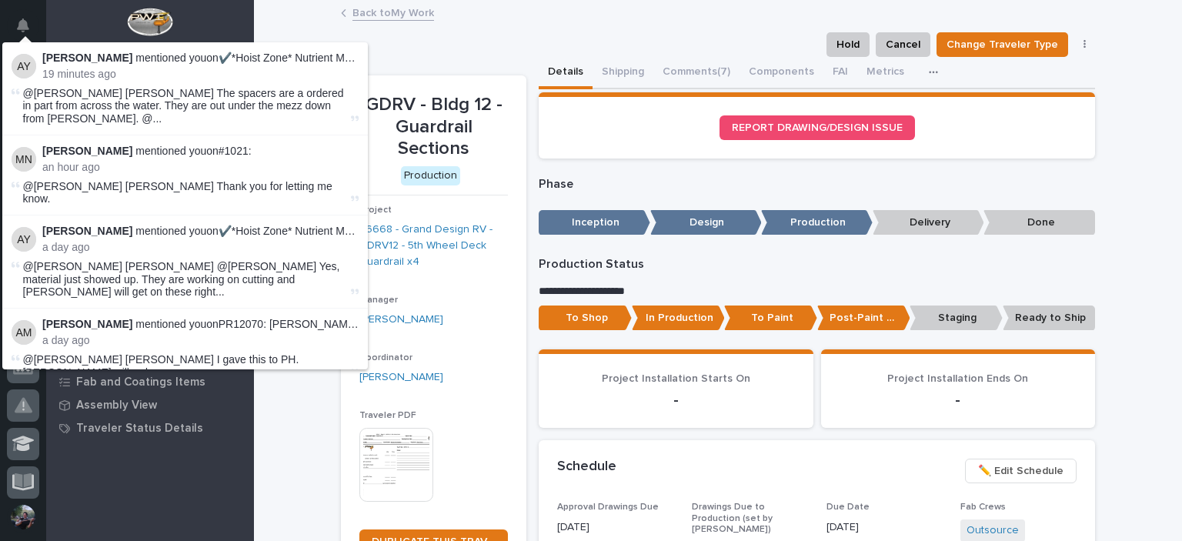
click at [382, 41] on div "Hold Cancel Change Traveler Type Regenerate PDF Generate VIP" at bounding box center [718, 44] width 754 height 25
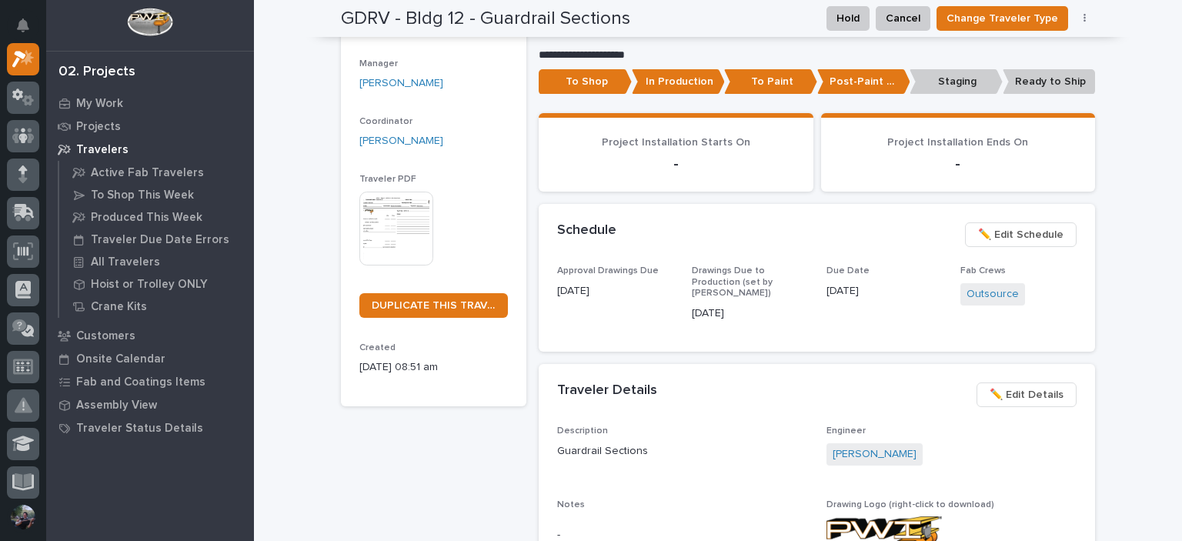
scroll to position [0, 0]
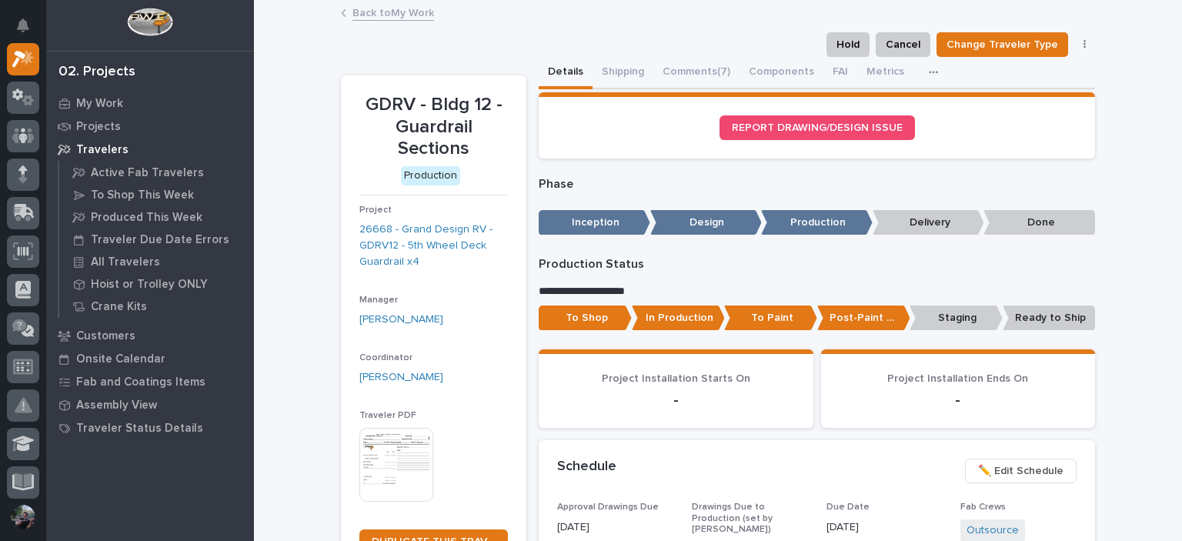
click at [392, 35] on div "Hold Cancel Change Traveler Type Regenerate PDF Generate VIP" at bounding box center [718, 44] width 754 height 25
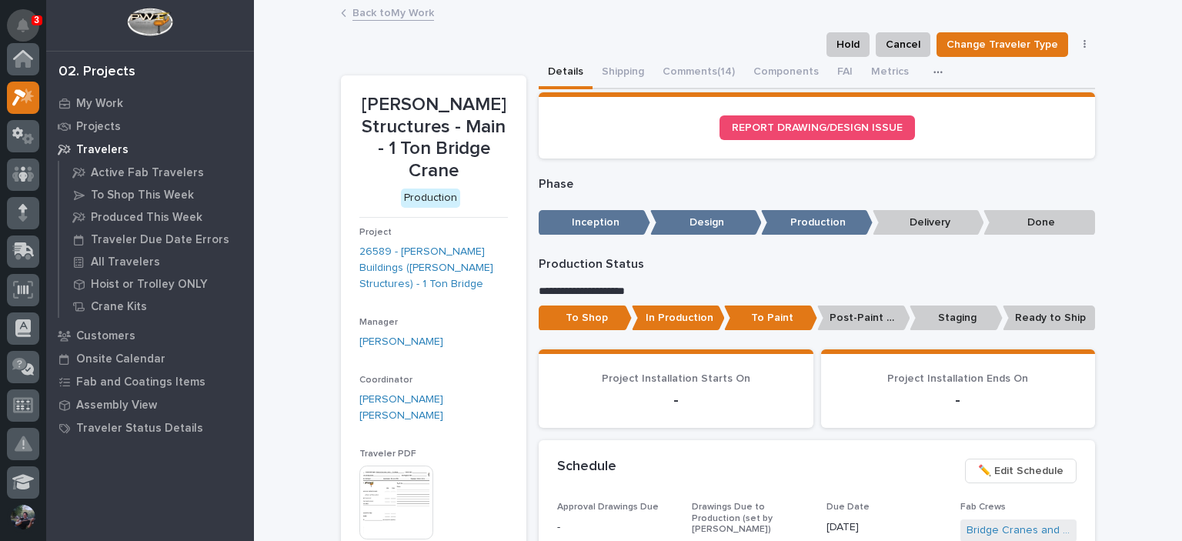
scroll to position [38, 0]
click at [25, 25] on icon "Notifications" at bounding box center [23, 25] width 12 height 14
click at [679, 61] on button "Comments (14)" at bounding box center [698, 73] width 91 height 32
